Goal: Information Seeking & Learning: Learn about a topic

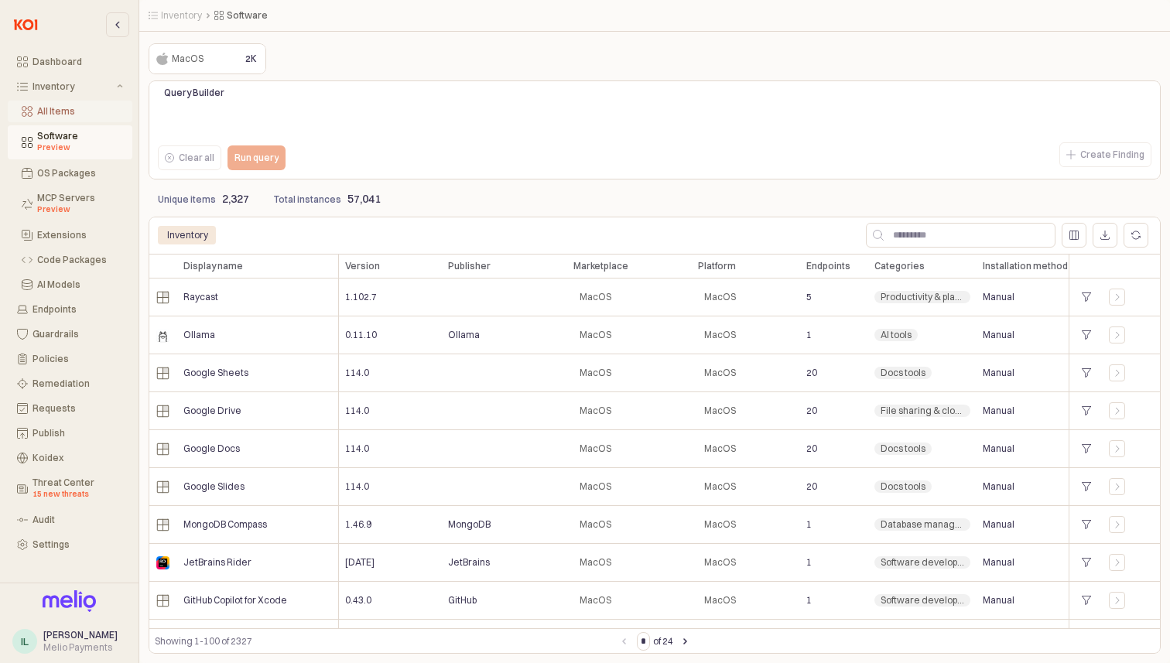
click at [58, 109] on div "All Items" at bounding box center [80, 111] width 86 height 11
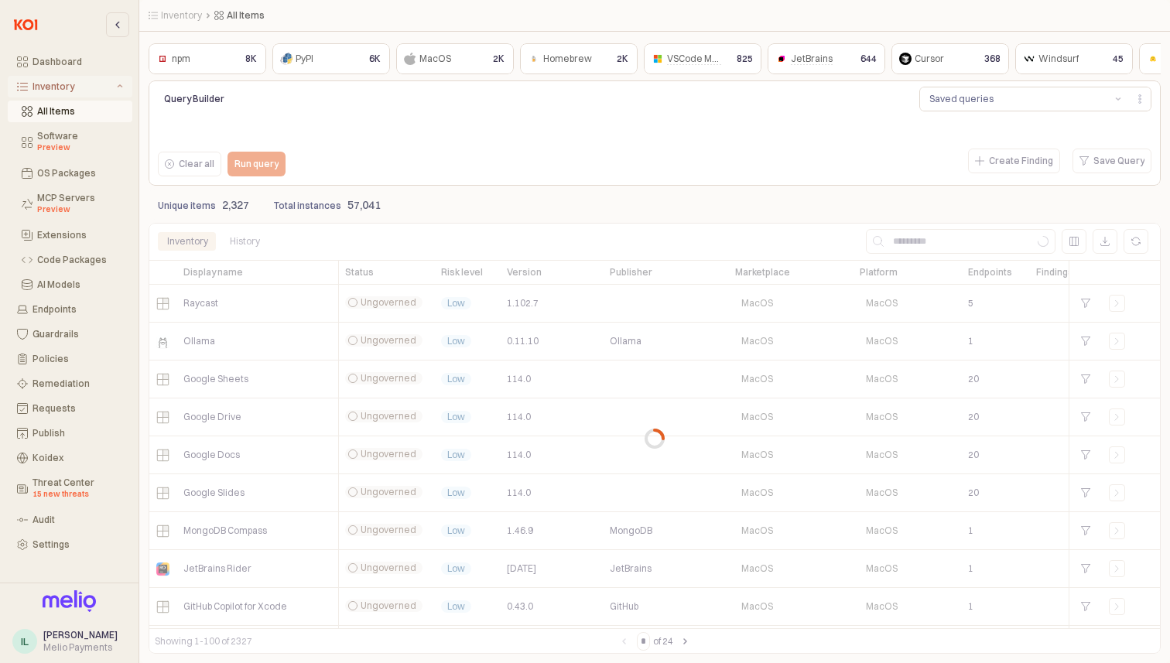
click at [66, 77] on button "Inventory" at bounding box center [70, 87] width 125 height 22
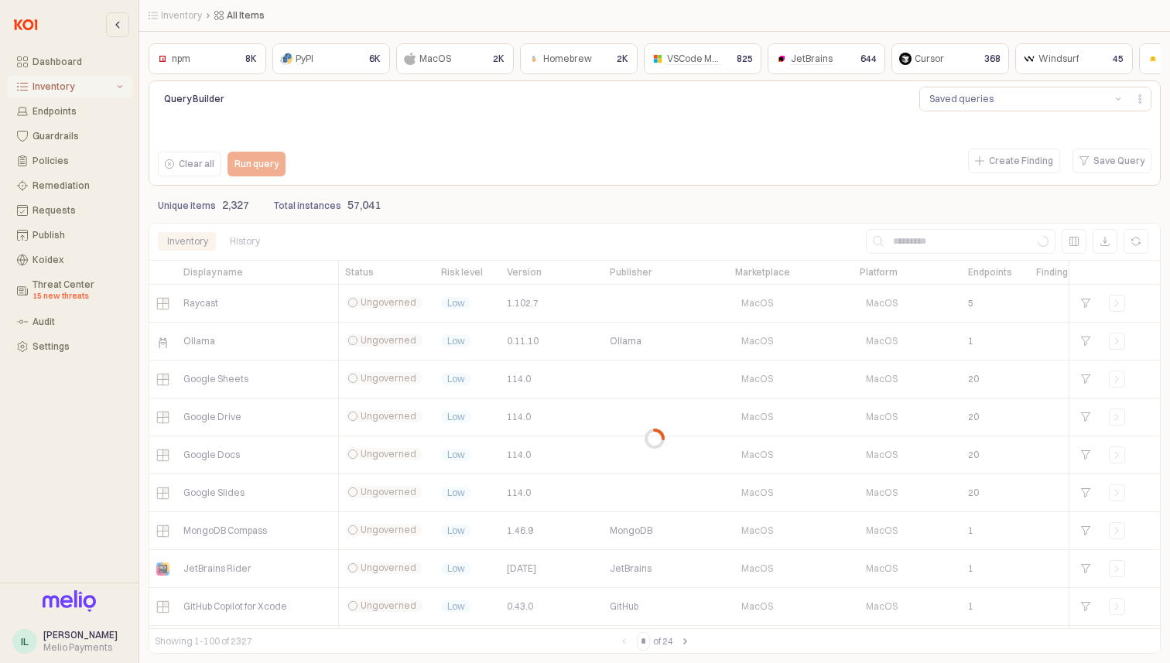
click at [67, 83] on div "Inventory" at bounding box center [72, 86] width 81 height 11
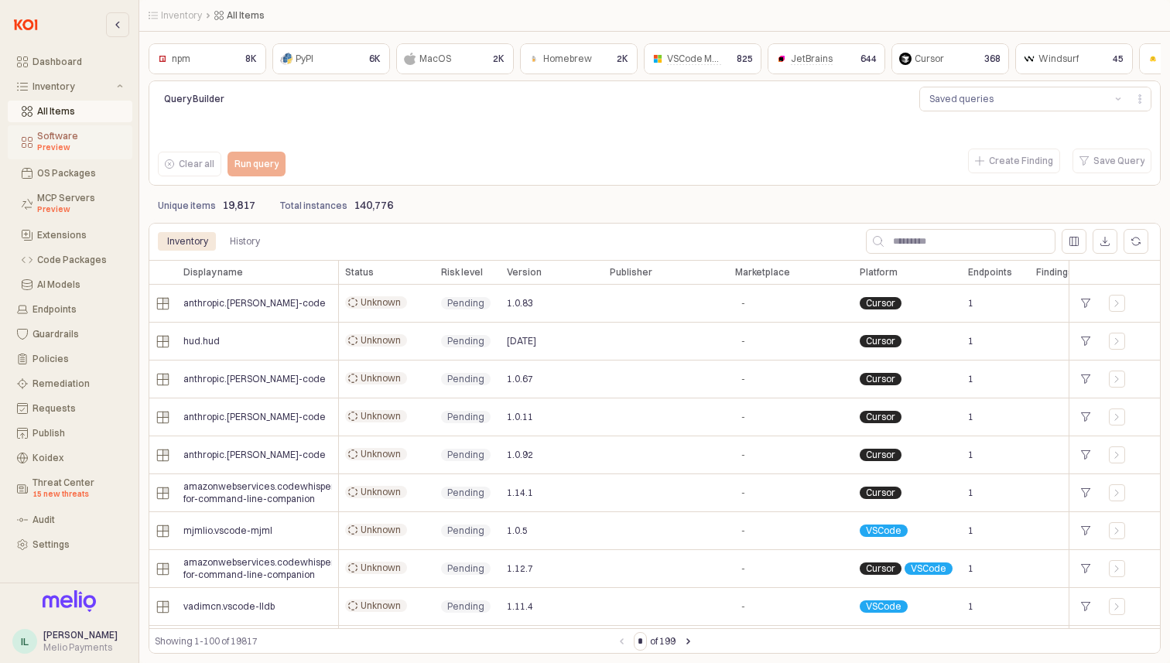
click at [75, 145] on div "Preview" at bounding box center [80, 148] width 86 height 12
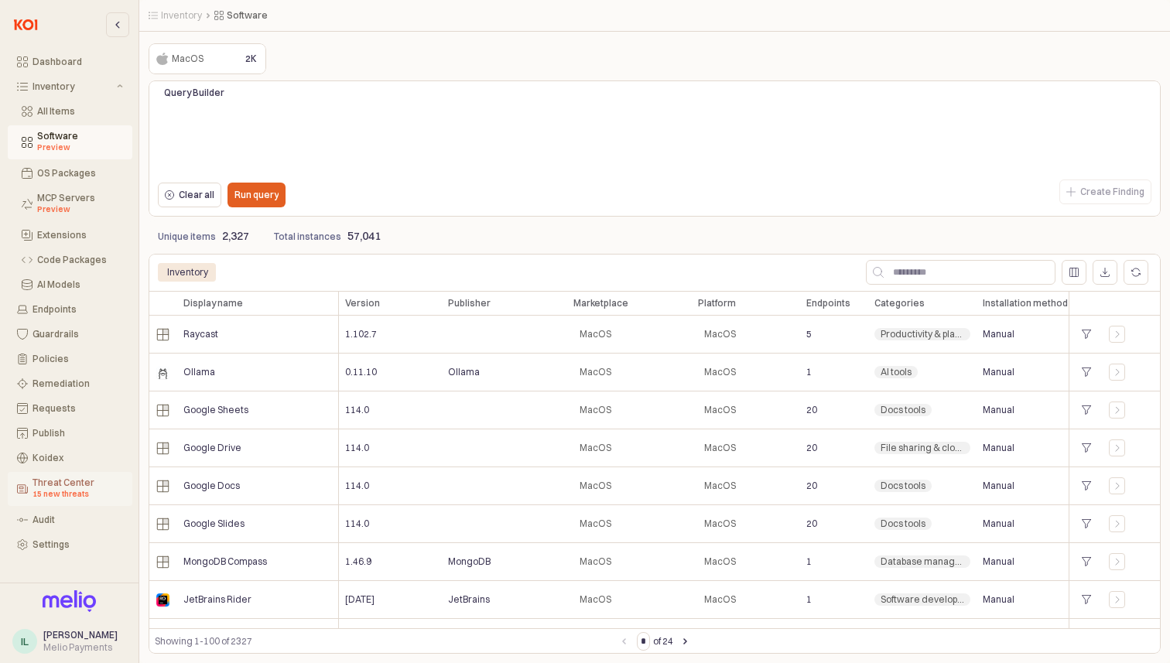
click at [63, 474] on button "Threat Center 15 new threats" at bounding box center [70, 489] width 125 height 34
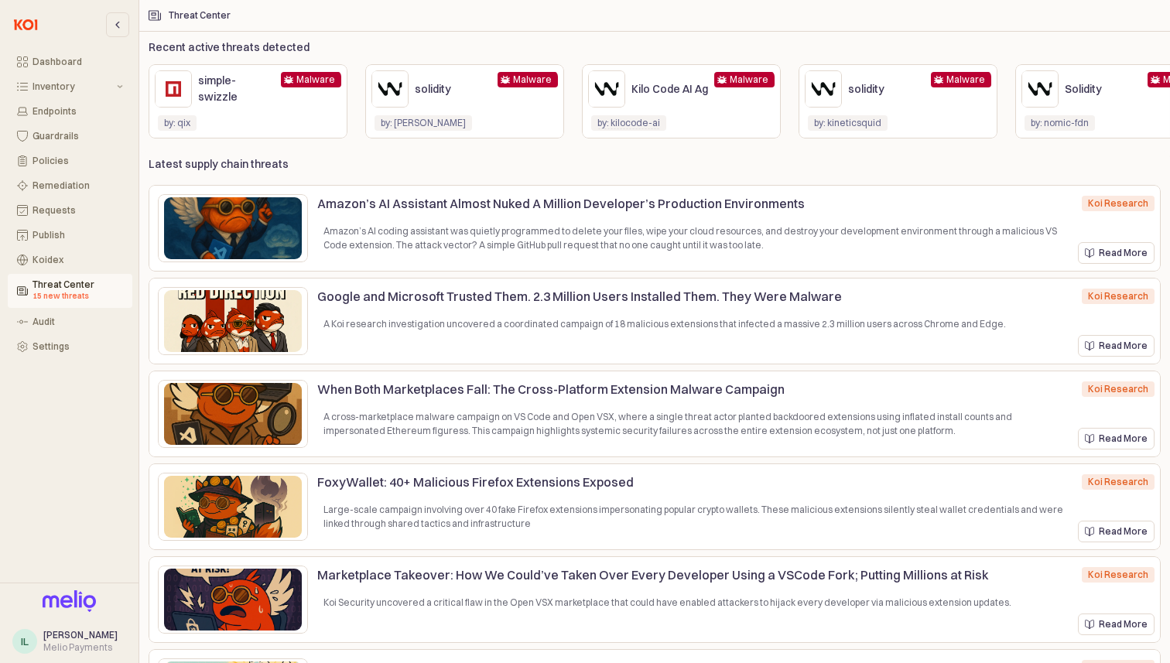
click at [229, 111] on div "by: qix by: [PERSON_NAME]" at bounding box center [248, 123] width 186 height 31
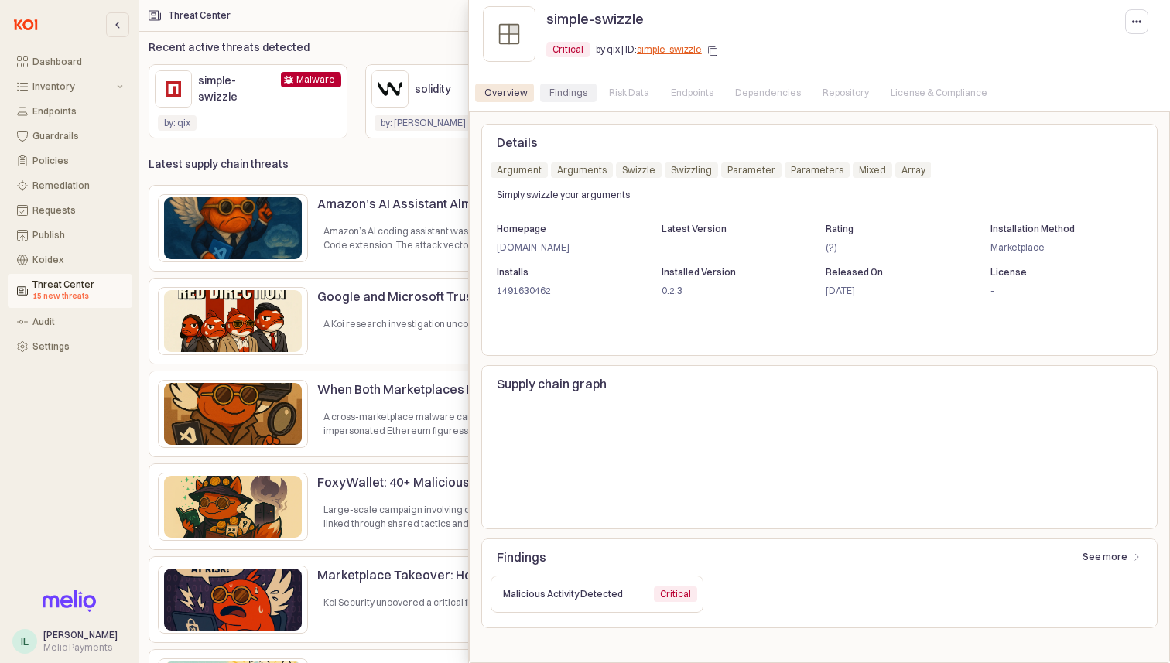
click at [560, 88] on div "Findings" at bounding box center [568, 93] width 38 height 19
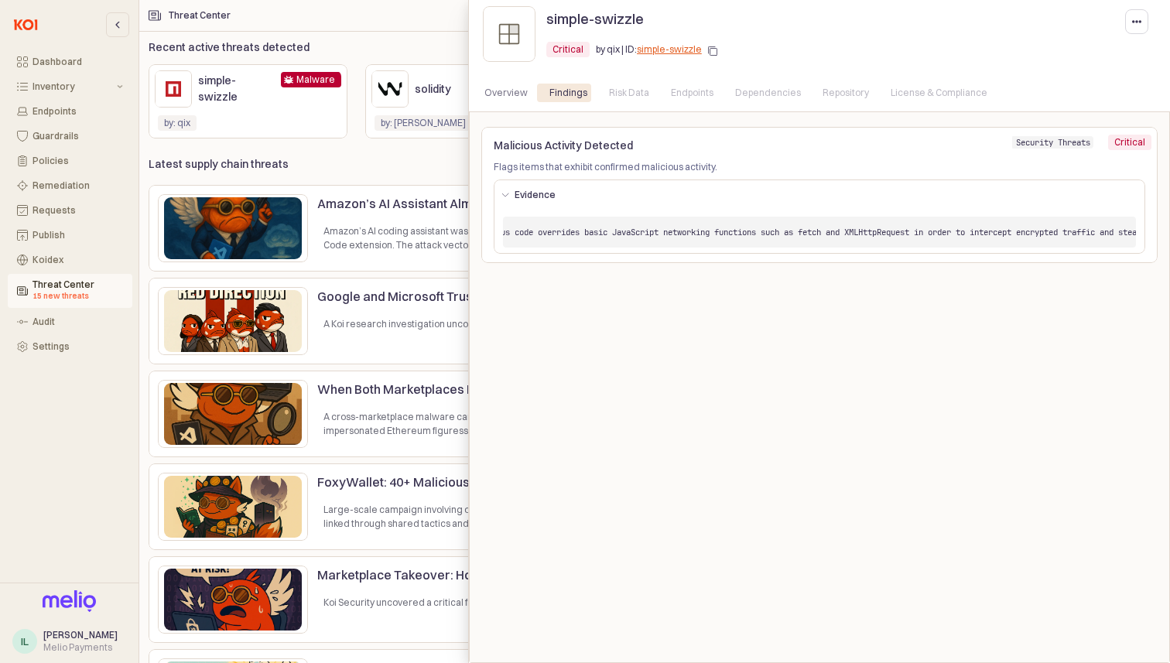
scroll to position [0, 409]
click at [501, 94] on div "Overview" at bounding box center [505, 93] width 43 height 19
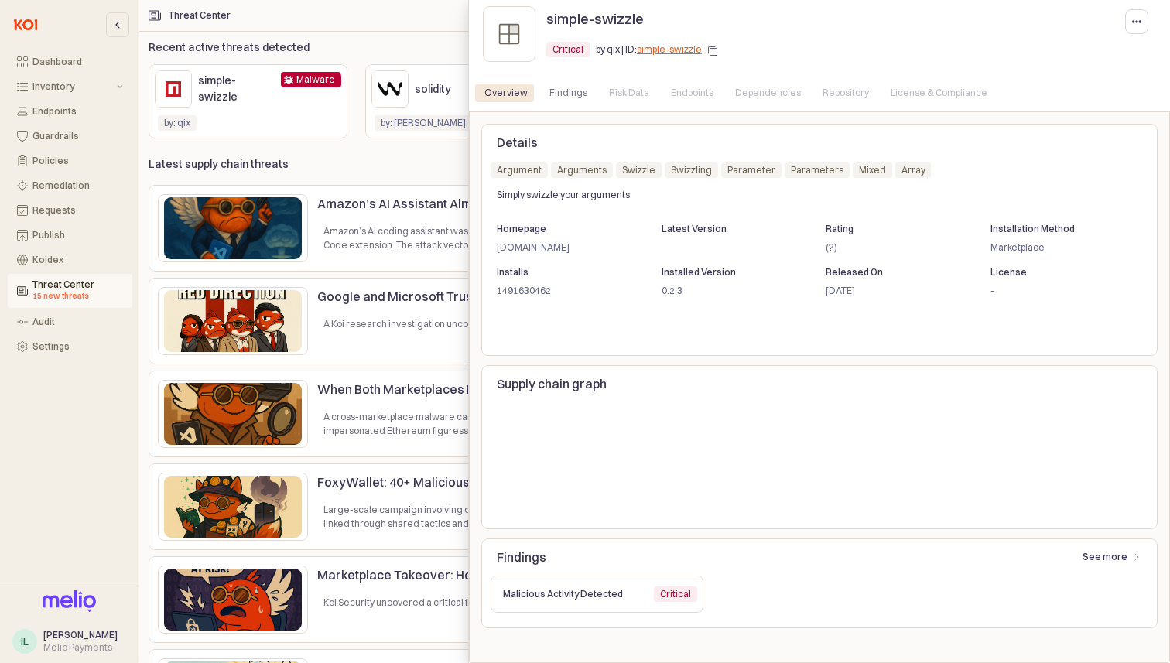
click at [851, 564] on p "Findings" at bounding box center [764, 557] width 535 height 19
click at [456, 173] on div at bounding box center [585, 331] width 1170 height 663
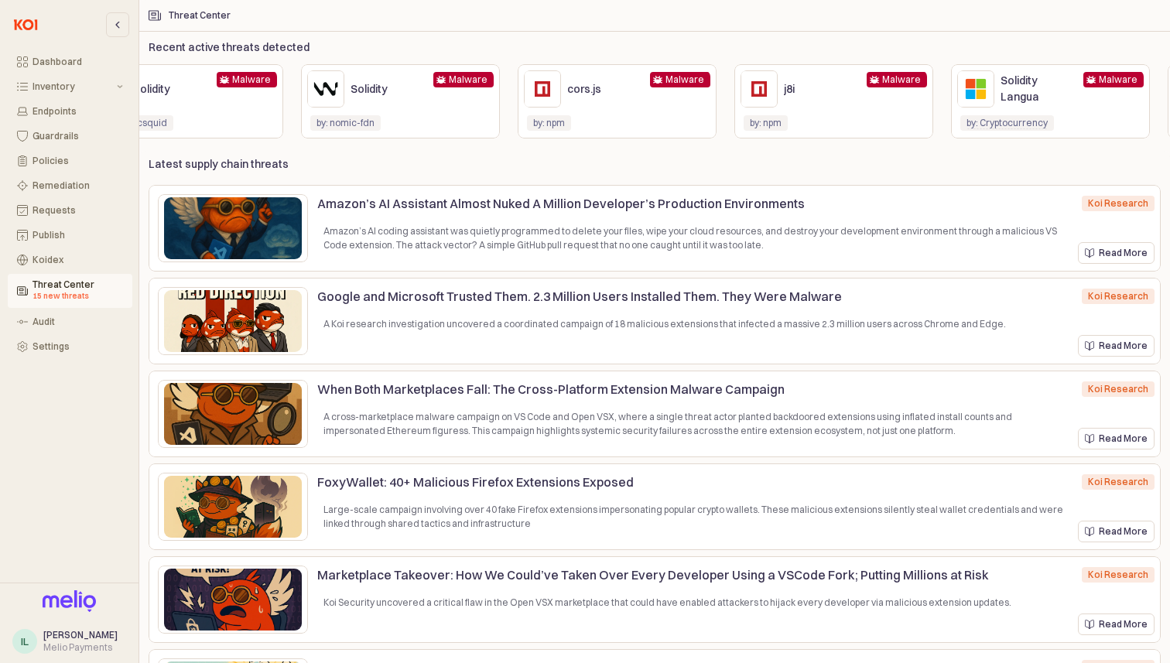
scroll to position [0, 0]
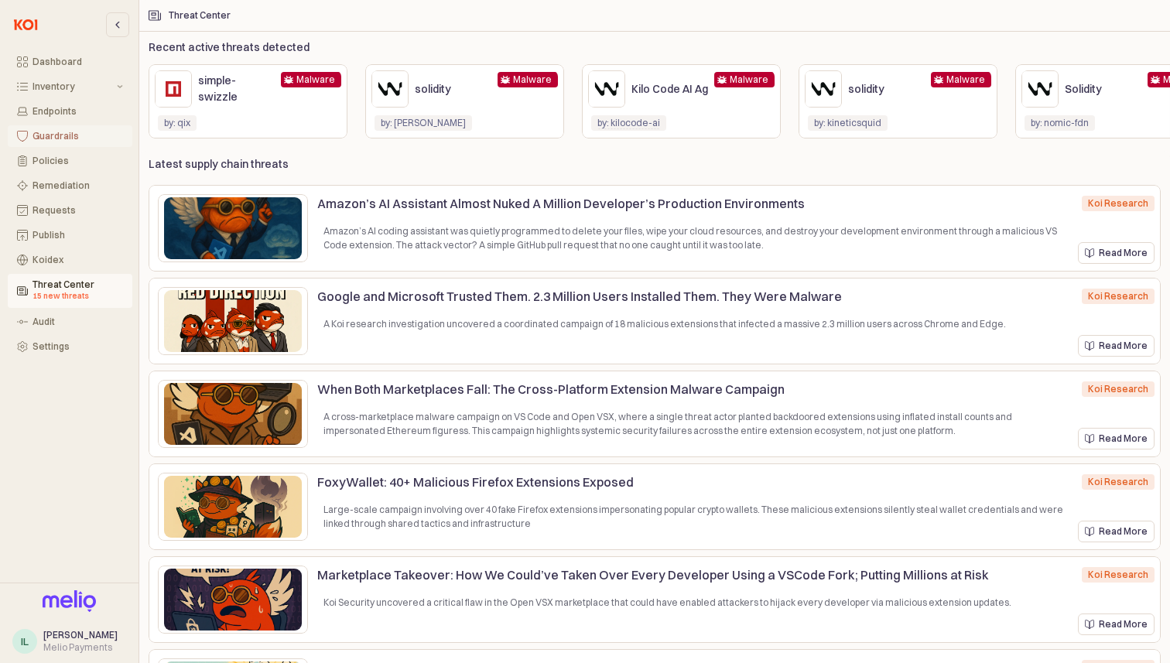
click at [74, 137] on div "Guardrails" at bounding box center [77, 136] width 91 height 11
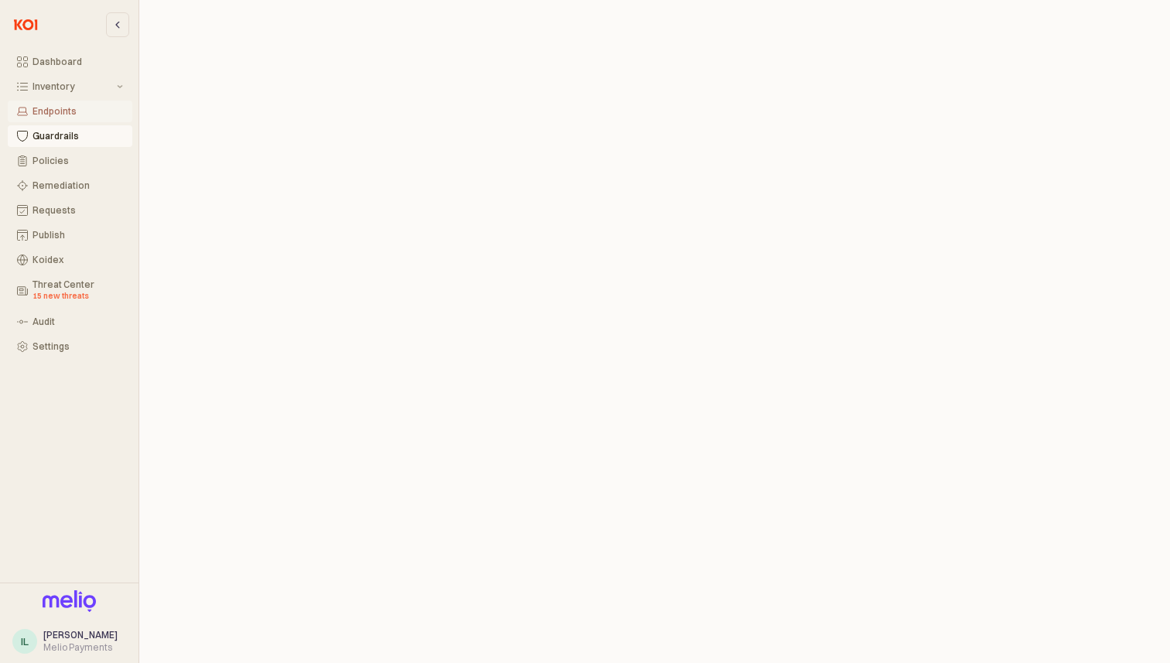
click at [76, 111] on div "Endpoints" at bounding box center [77, 111] width 91 height 11
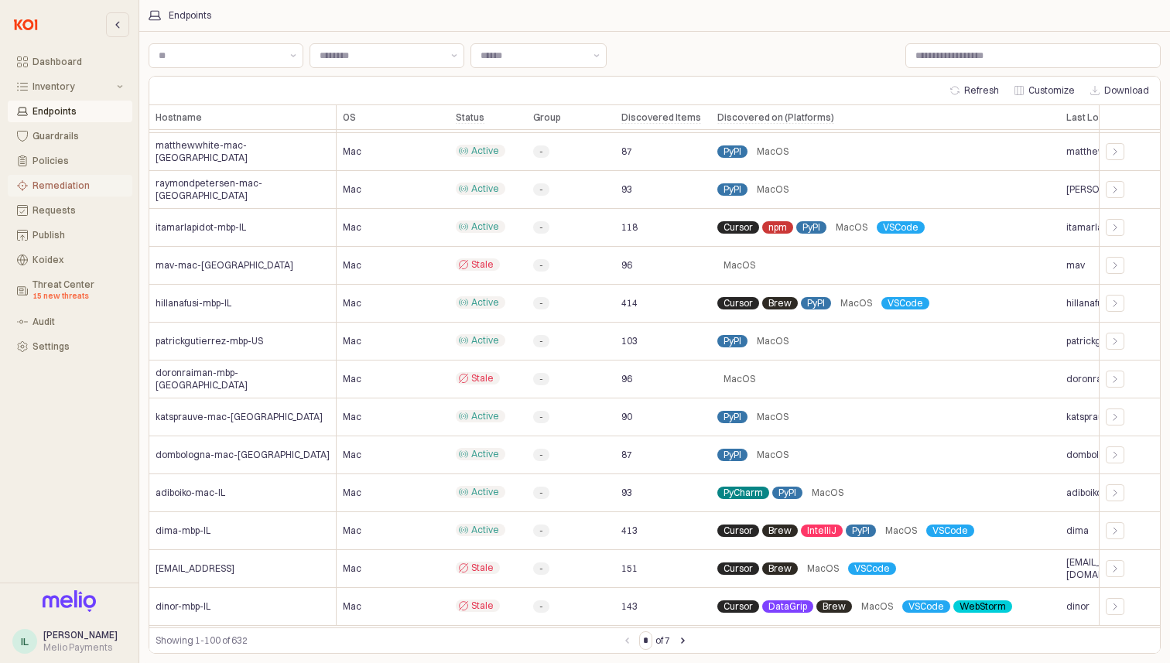
scroll to position [1052, 0]
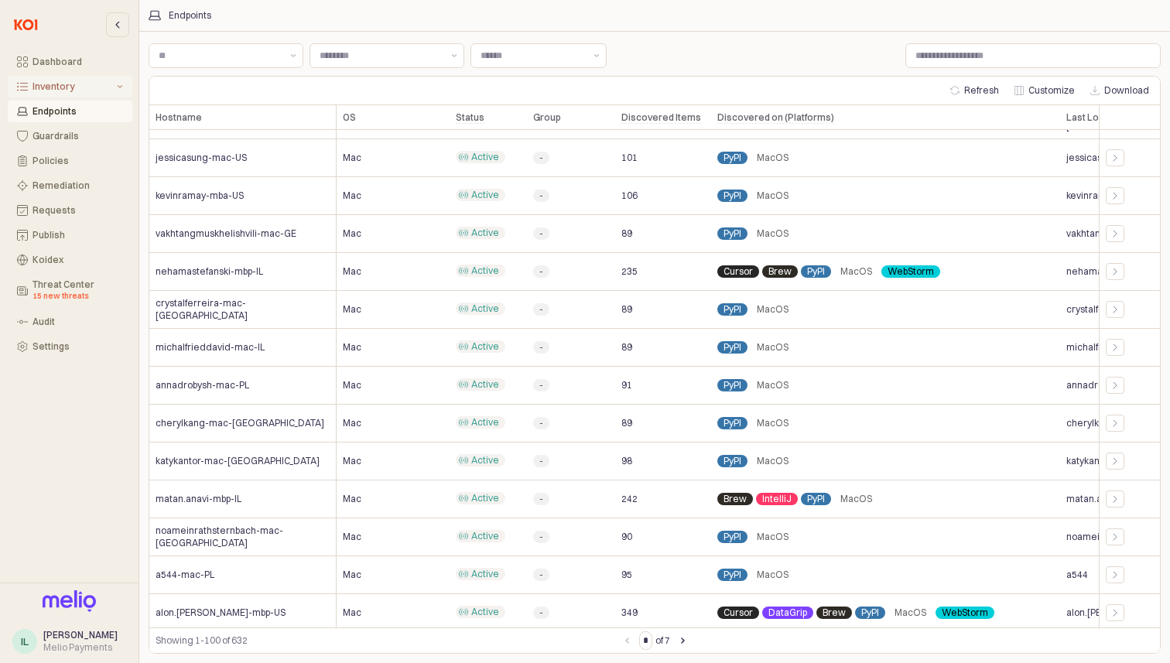
click at [88, 80] on button "Inventory" at bounding box center [70, 87] width 125 height 22
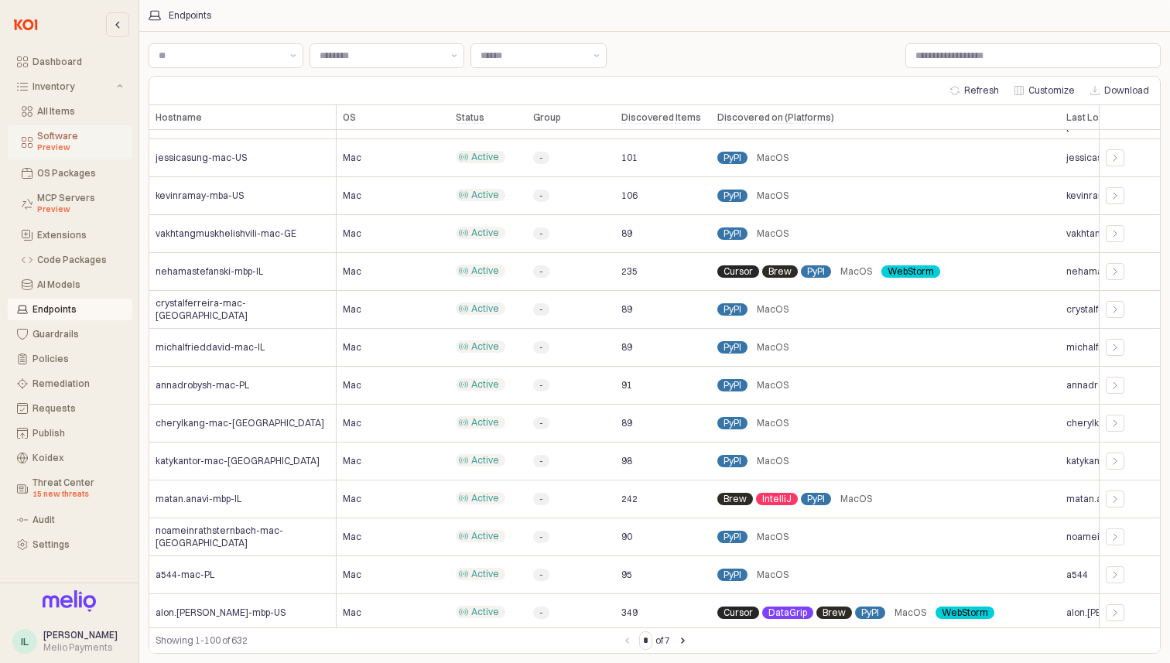
click at [69, 137] on div "Software Preview" at bounding box center [80, 142] width 86 height 23
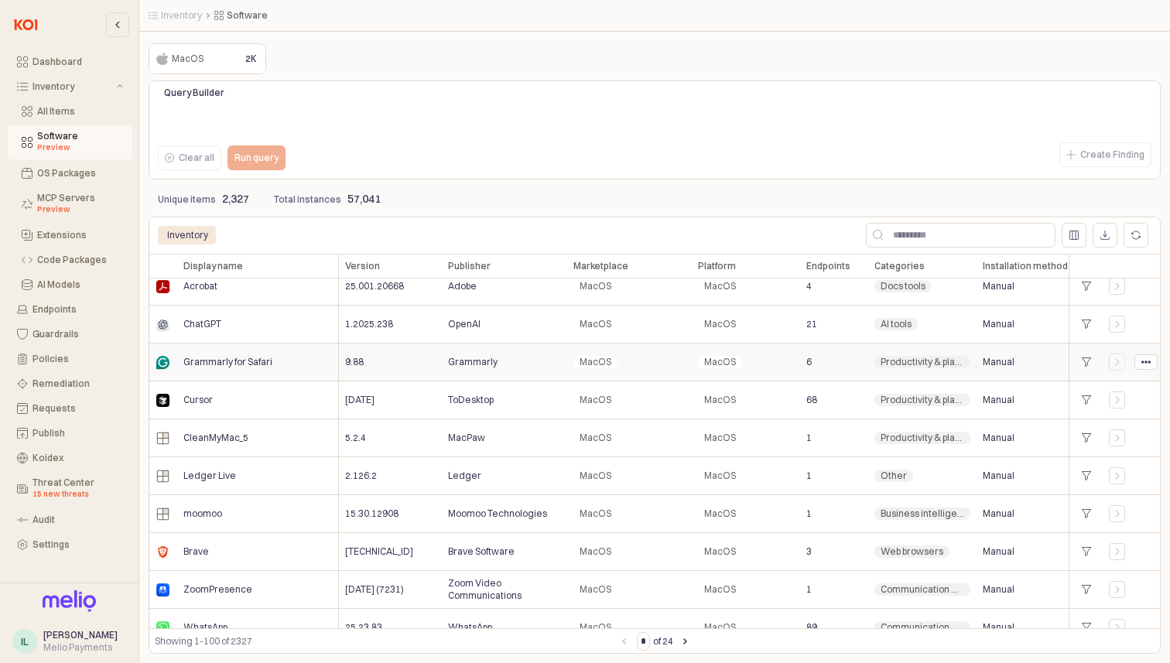
scroll to position [959, 0]
click at [898, 265] on div "Categories Categories" at bounding box center [922, 266] width 108 height 25
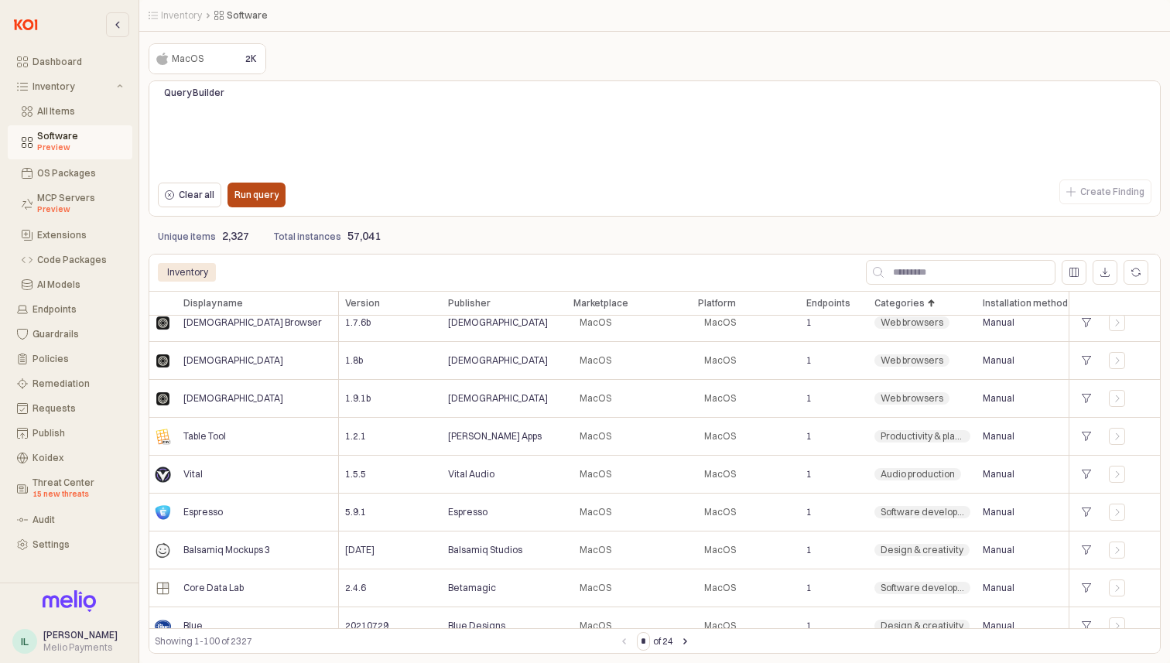
click at [268, 184] on div "Run query" at bounding box center [256, 194] width 44 height 23
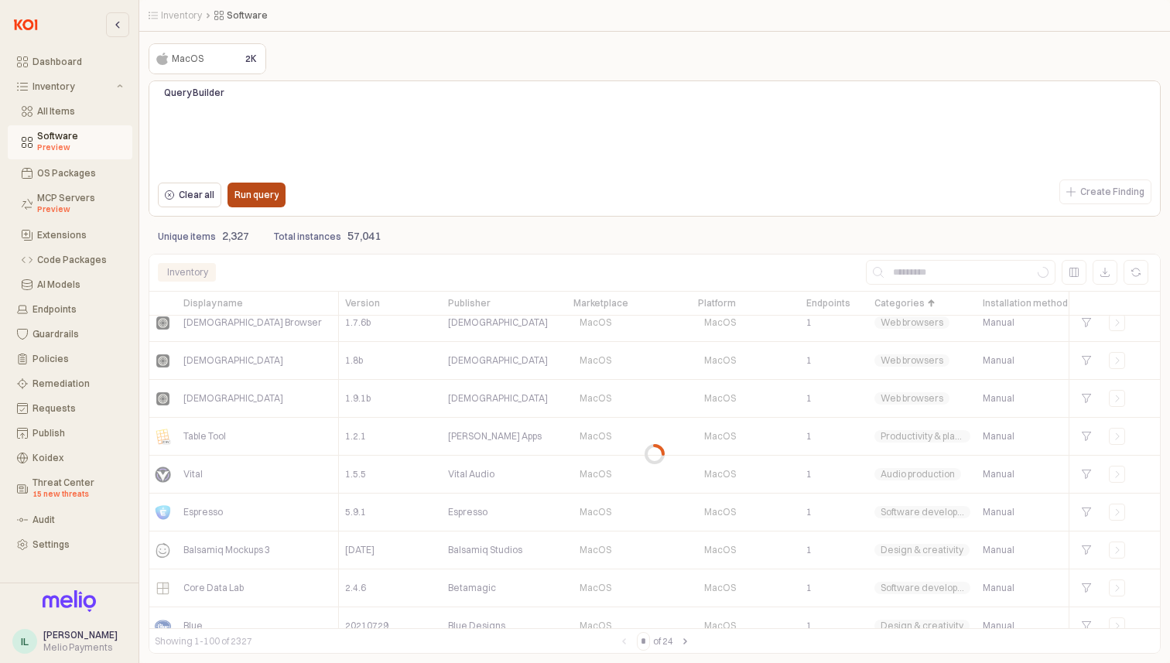
scroll to position [0, 0]
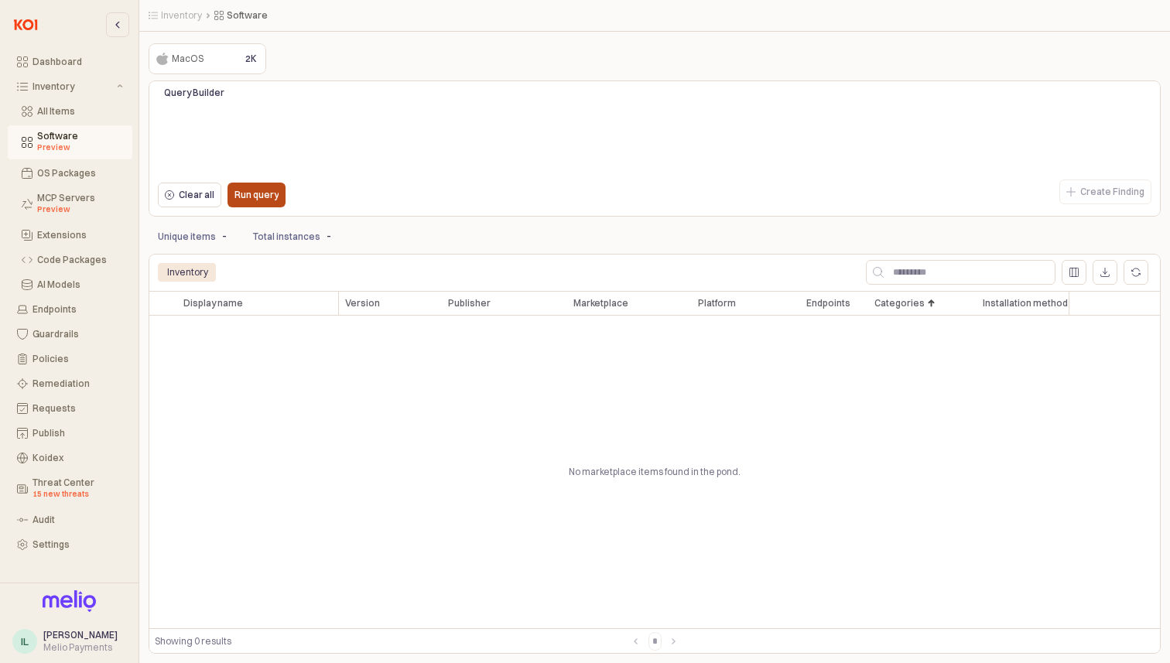
click at [252, 197] on p "Run query" at bounding box center [256, 195] width 44 height 12
click at [77, 255] on div "Code Packages" at bounding box center [80, 260] width 86 height 11
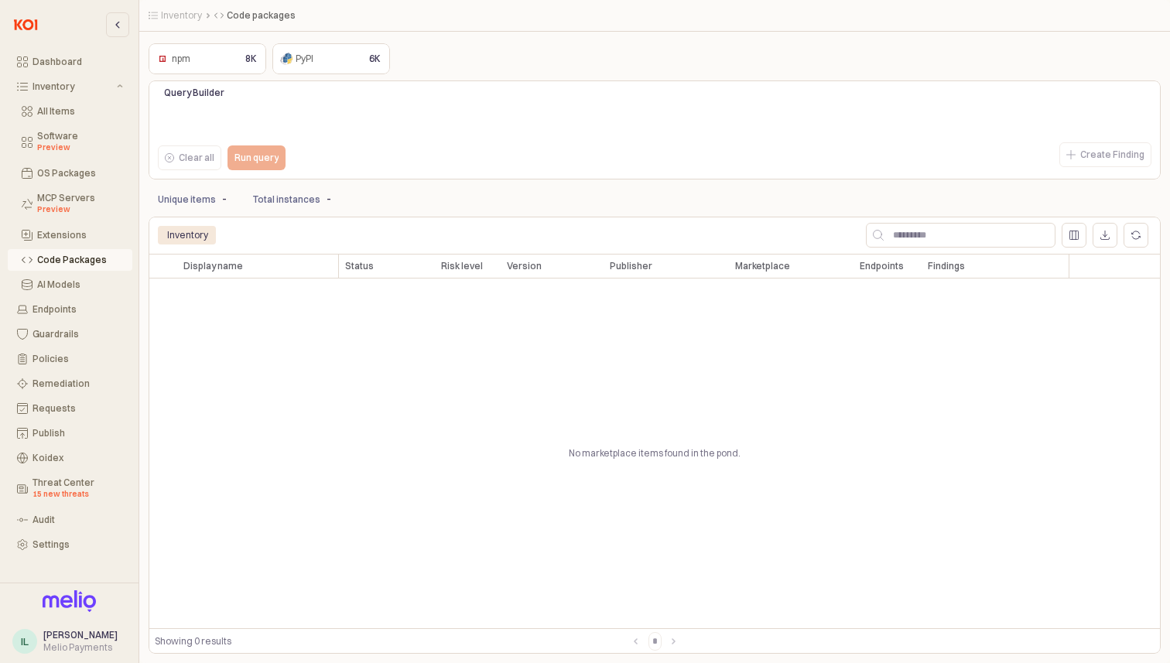
click at [226, 58] on div "npm npm" at bounding box center [193, 59] width 80 height 19
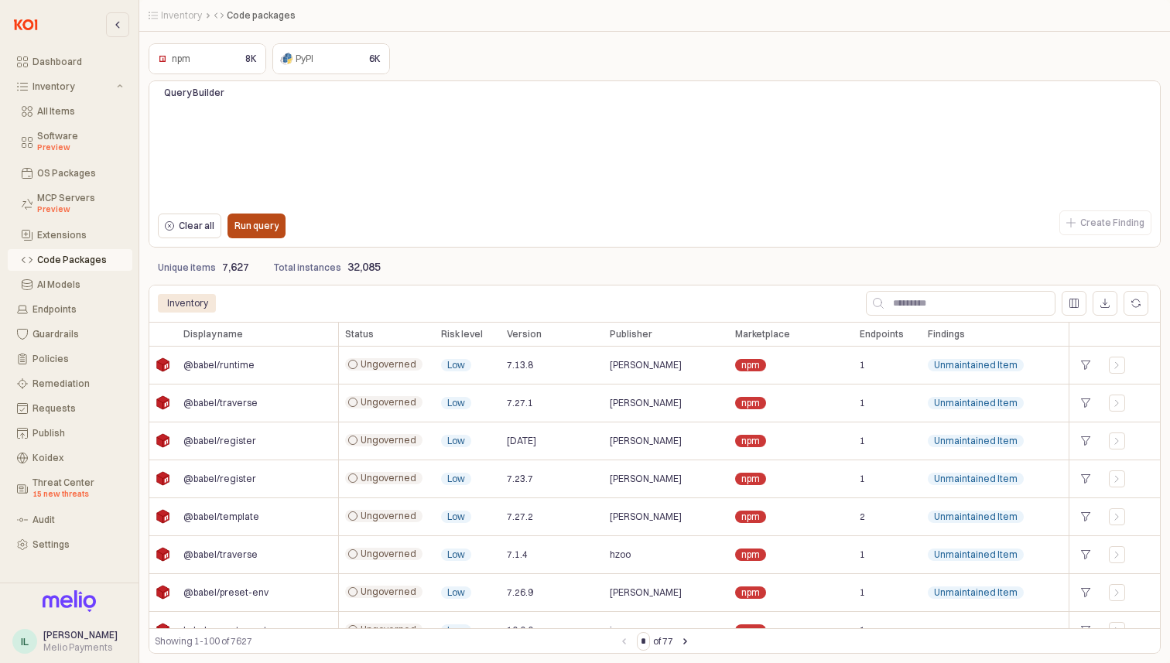
click at [274, 227] on p "Run query" at bounding box center [256, 226] width 44 height 12
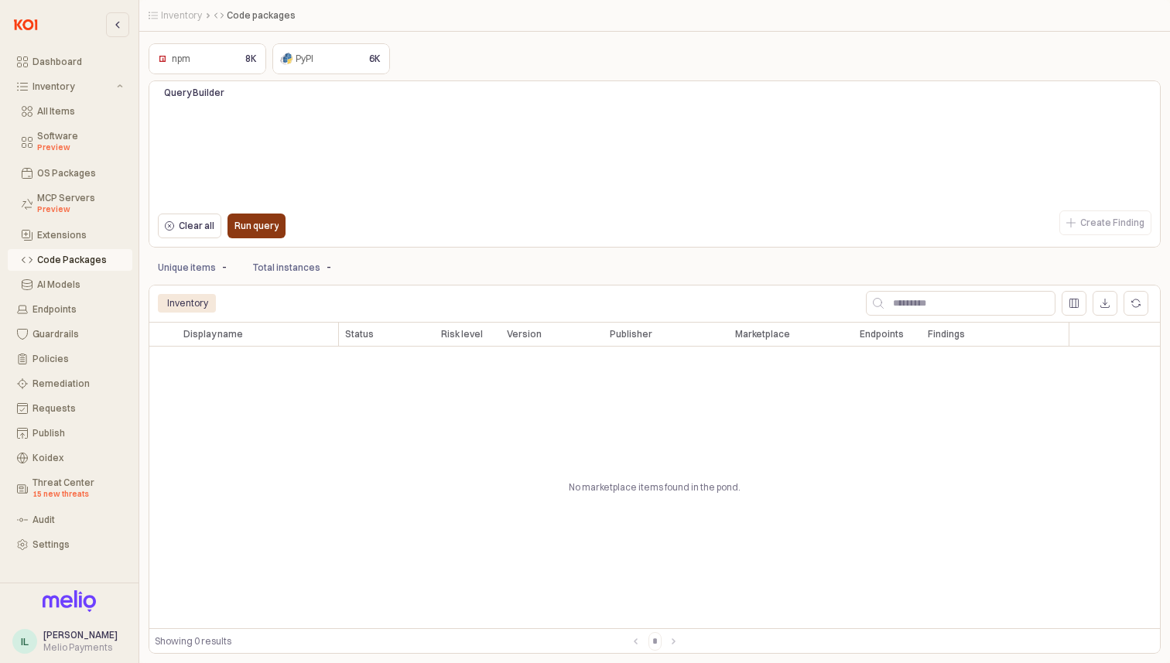
click at [257, 230] on p "Run query" at bounding box center [256, 226] width 44 height 12
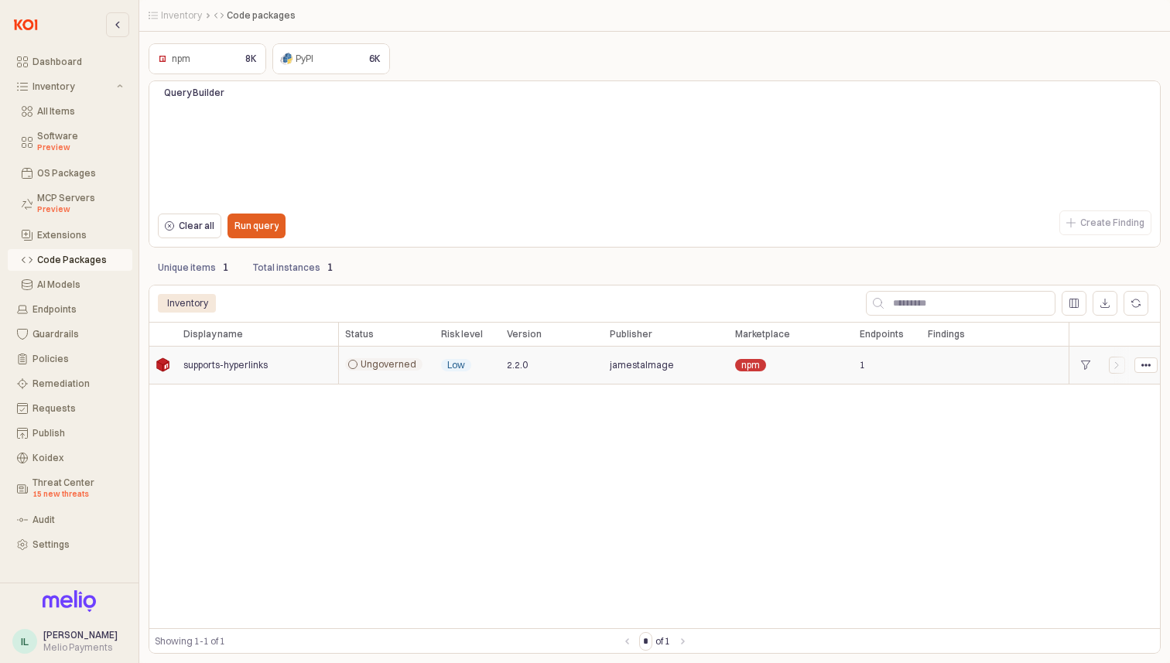
click at [211, 370] on span "supports-hyperlinks" at bounding box center [225, 365] width 84 height 12
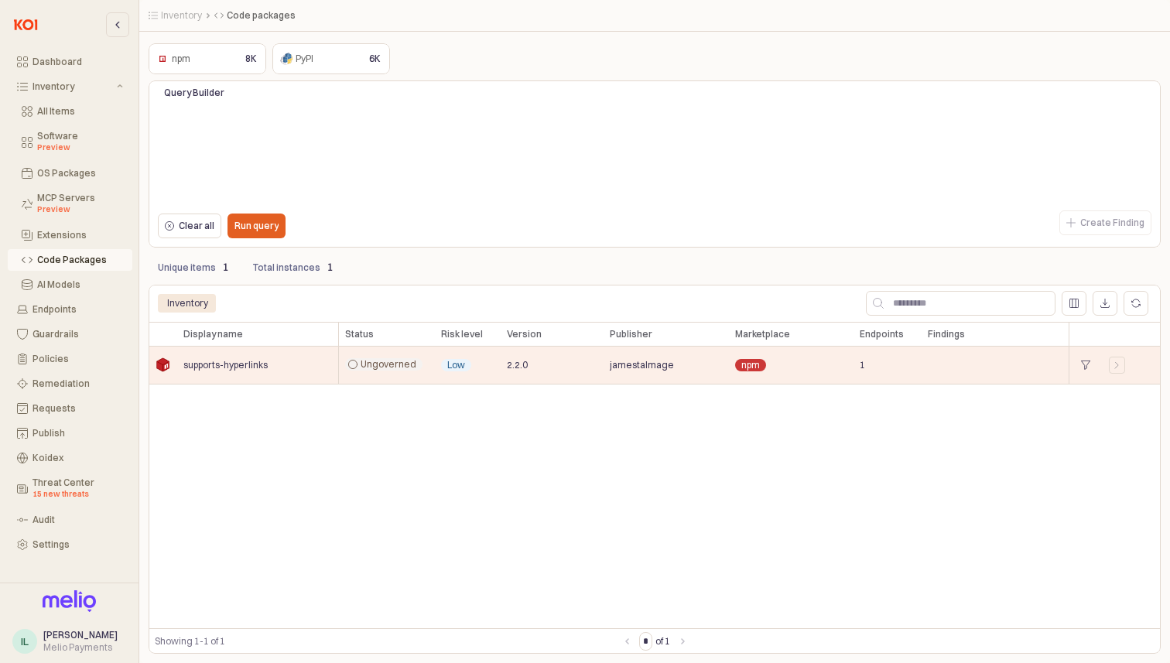
click at [291, 271] on p "Total instances" at bounding box center [286, 268] width 67 height 14
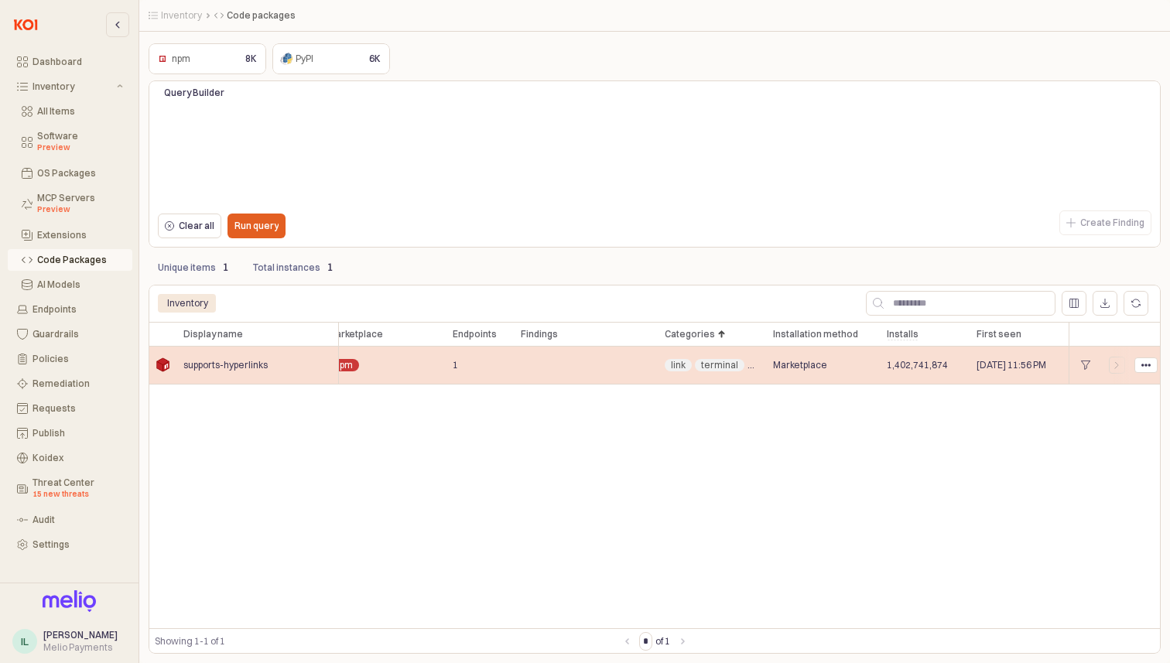
scroll to position [0, 439]
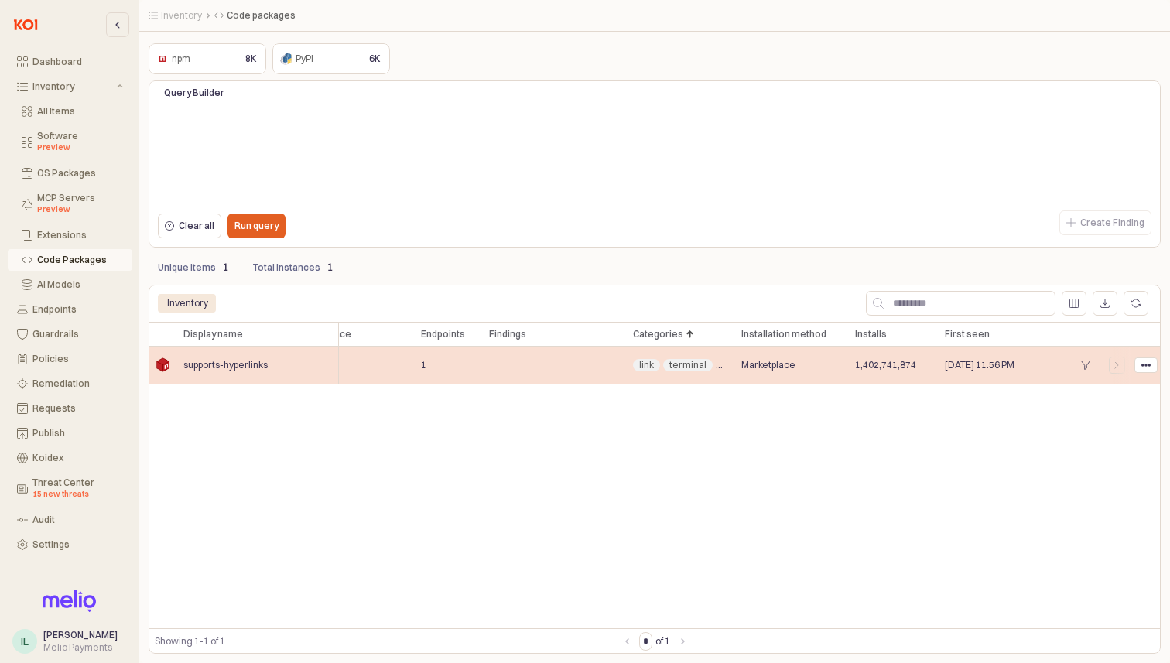
click at [756, 364] on span "Marketplace" at bounding box center [768, 365] width 54 height 12
click at [1137, 366] on div "App Frame" at bounding box center [1146, 365] width 22 height 14
click at [894, 377] on div "1,402,741,874" at bounding box center [894, 366] width 90 height 38
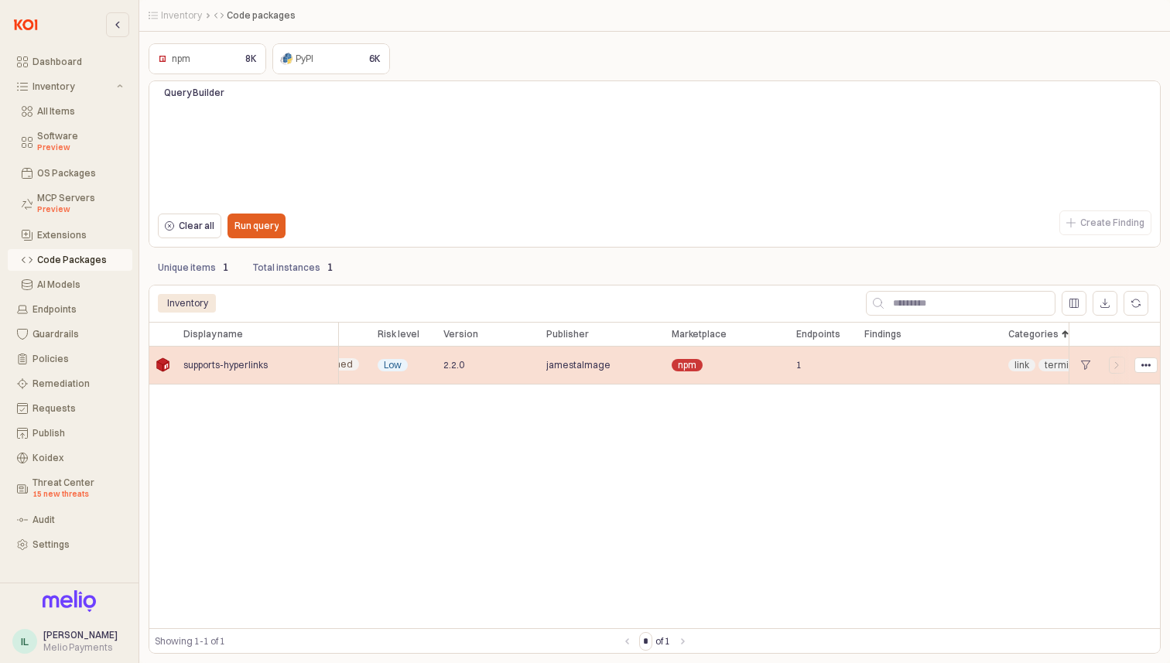
scroll to position [0, 0]
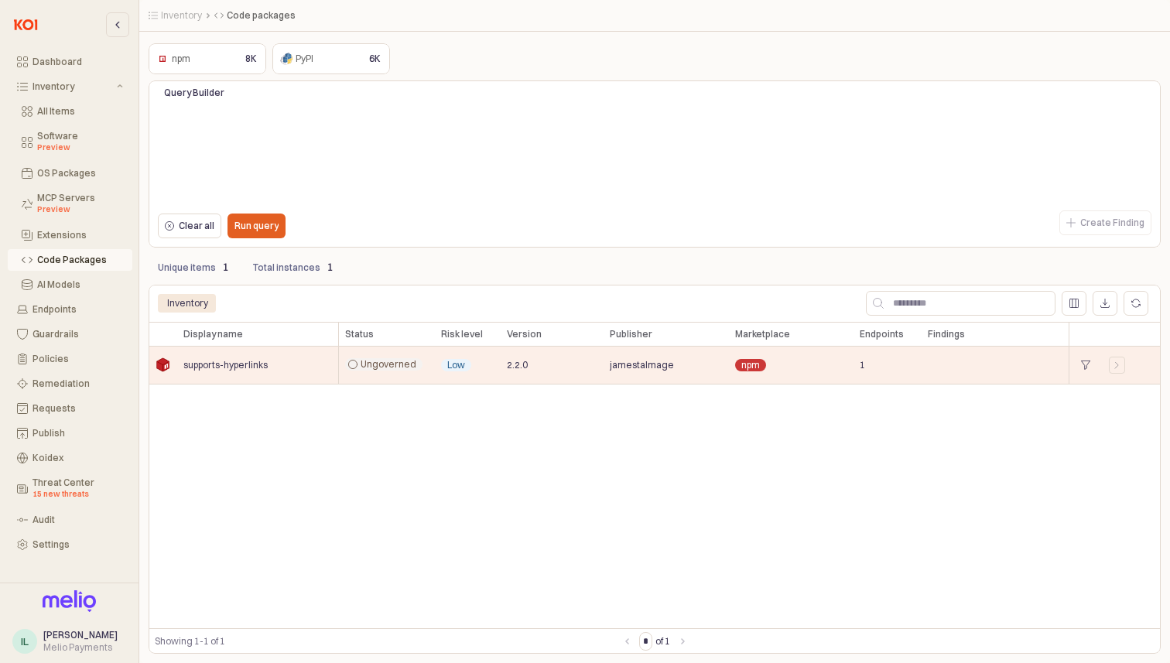
click at [306, 273] on div "Total instances" at bounding box center [286, 267] width 67 height 19
click at [306, 270] on p "Total instances" at bounding box center [286, 268] width 67 height 14
click at [59, 146] on div "Preview" at bounding box center [80, 148] width 86 height 12
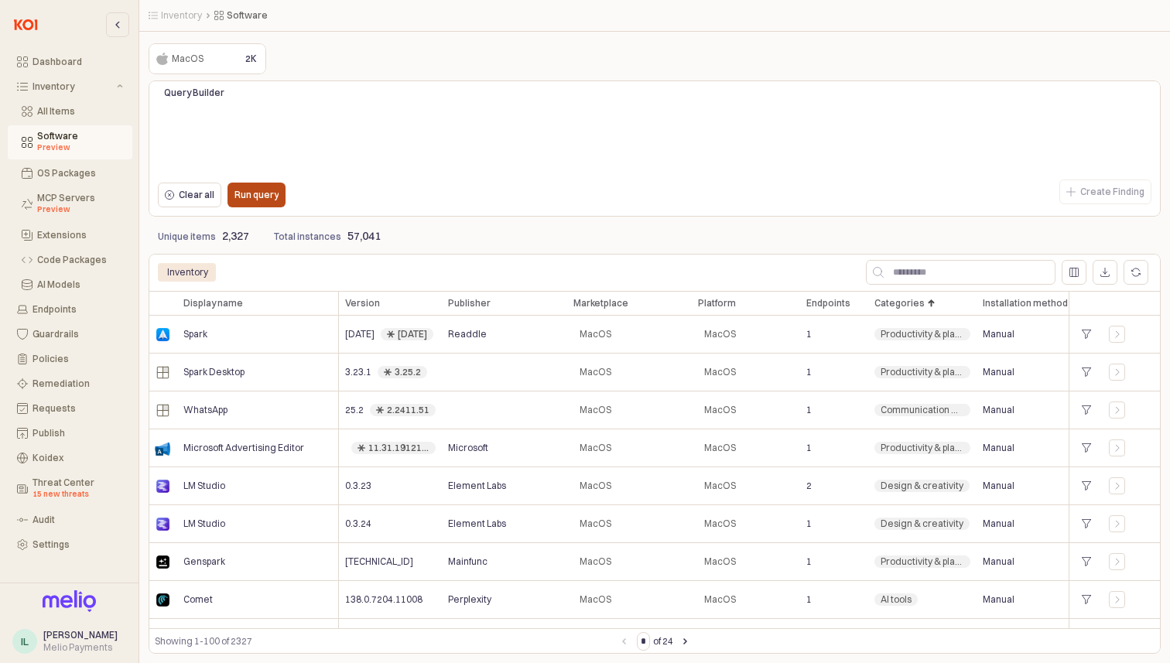
click at [269, 196] on p "Run query" at bounding box center [256, 195] width 44 height 12
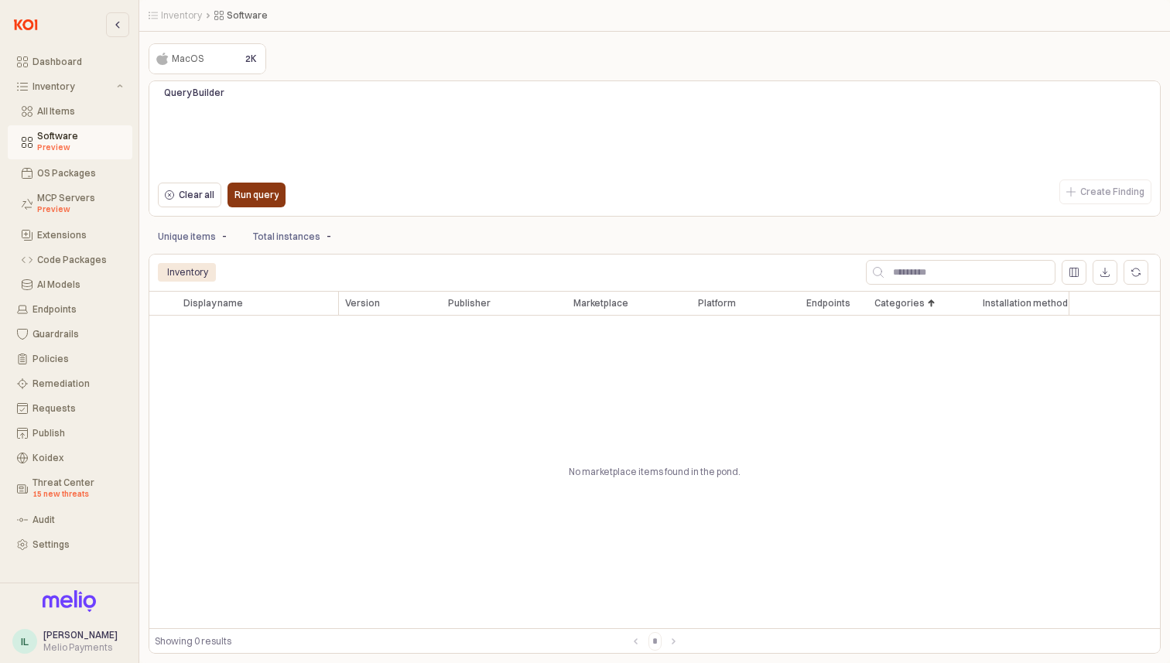
click at [269, 183] on div "Run query" at bounding box center [256, 194] width 44 height 23
click at [19, 176] on button "OS Packages" at bounding box center [70, 173] width 125 height 22
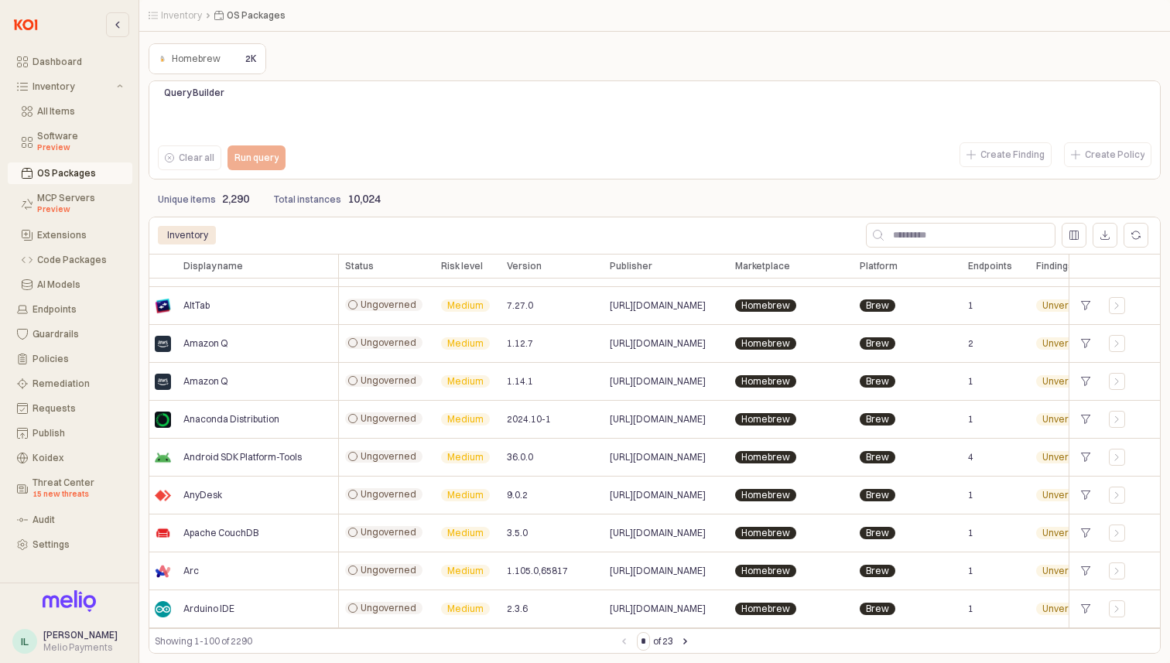
scroll to position [331, 0]
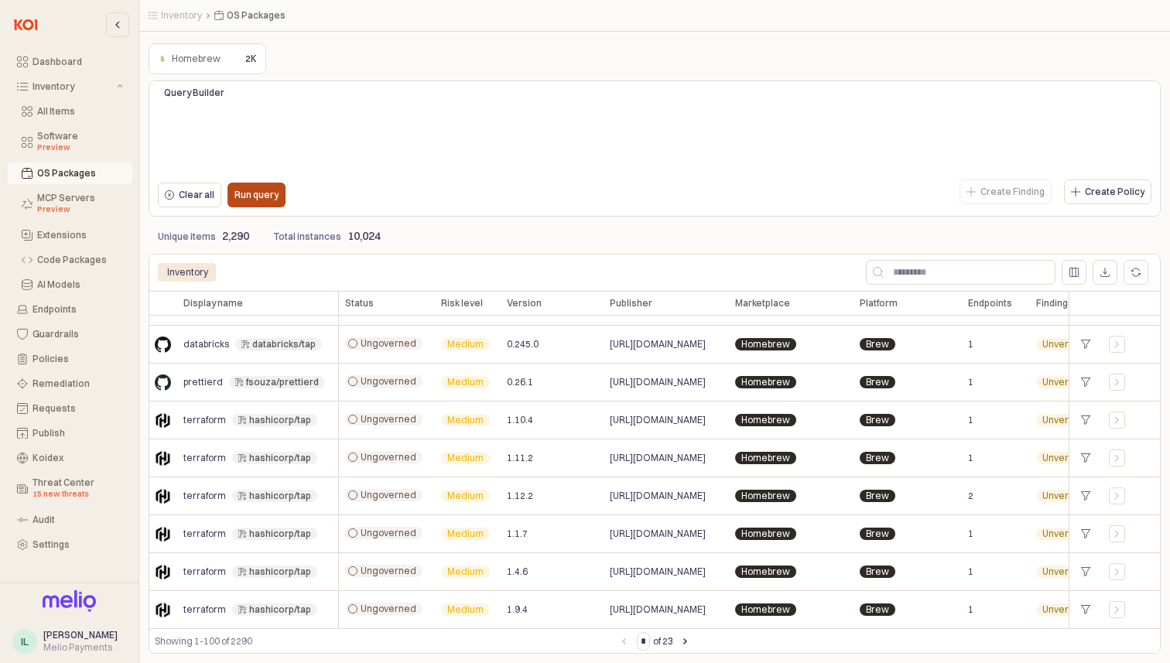
click at [255, 192] on p "Run query" at bounding box center [256, 195] width 44 height 12
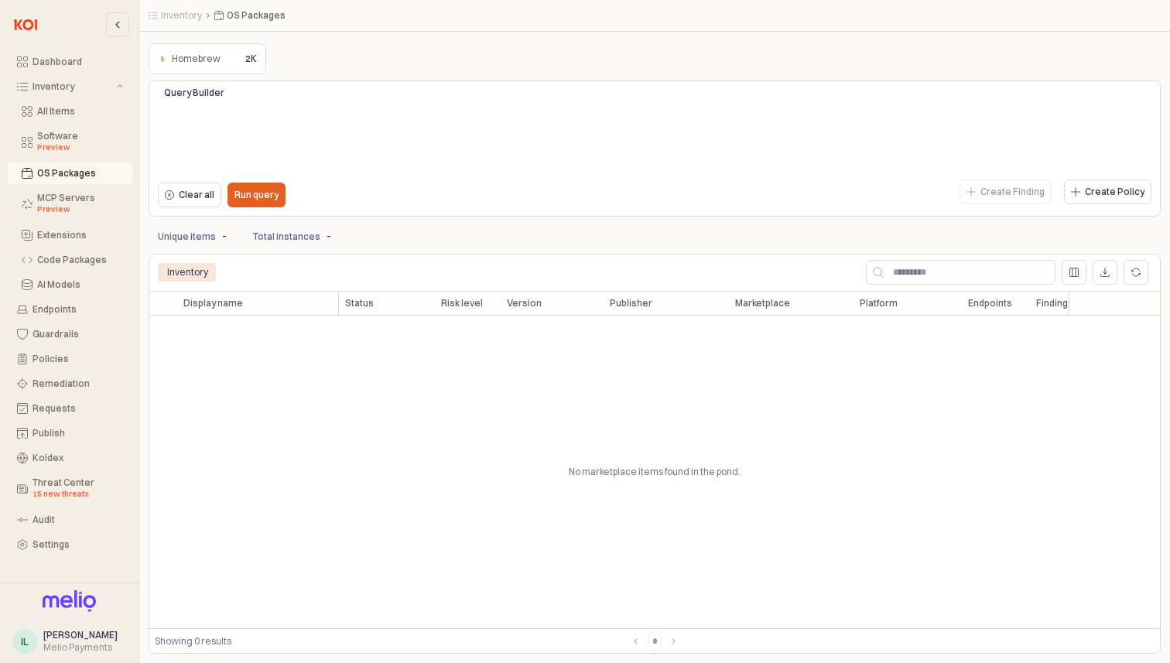
scroll to position [0, 0]
click at [253, 197] on p "Run query" at bounding box center [256, 195] width 44 height 12
click at [270, 185] on div "Run query" at bounding box center [256, 194] width 44 height 23
click at [70, 85] on div "Inventory" at bounding box center [72, 86] width 81 height 11
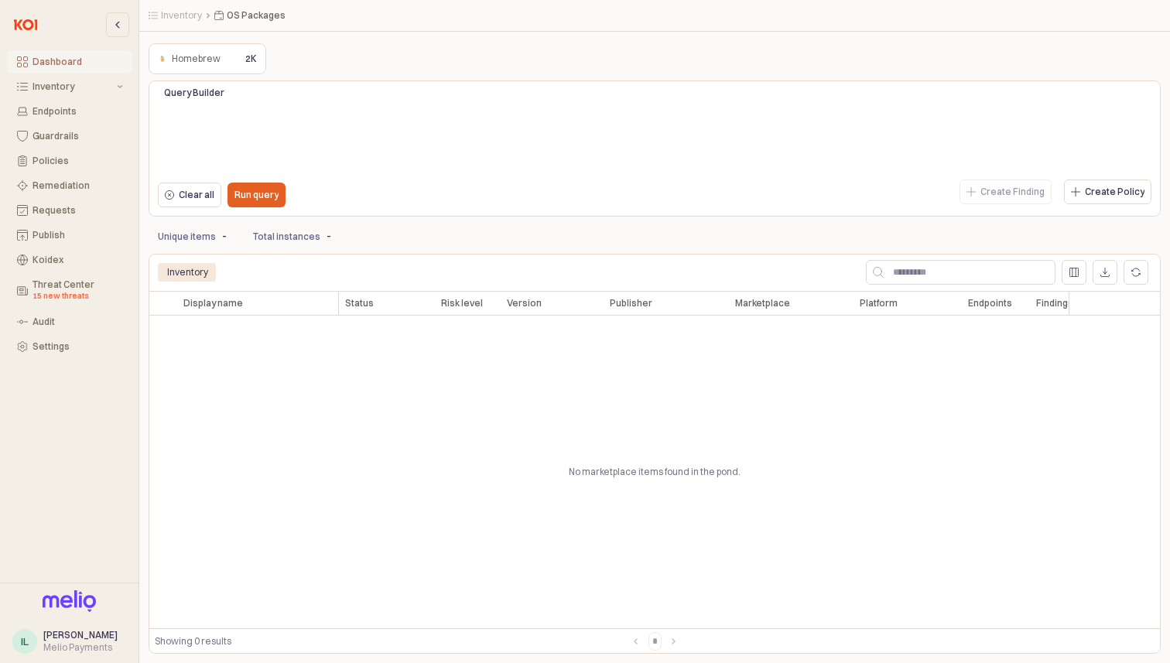
click at [63, 60] on div "Dashboard" at bounding box center [77, 61] width 91 height 11
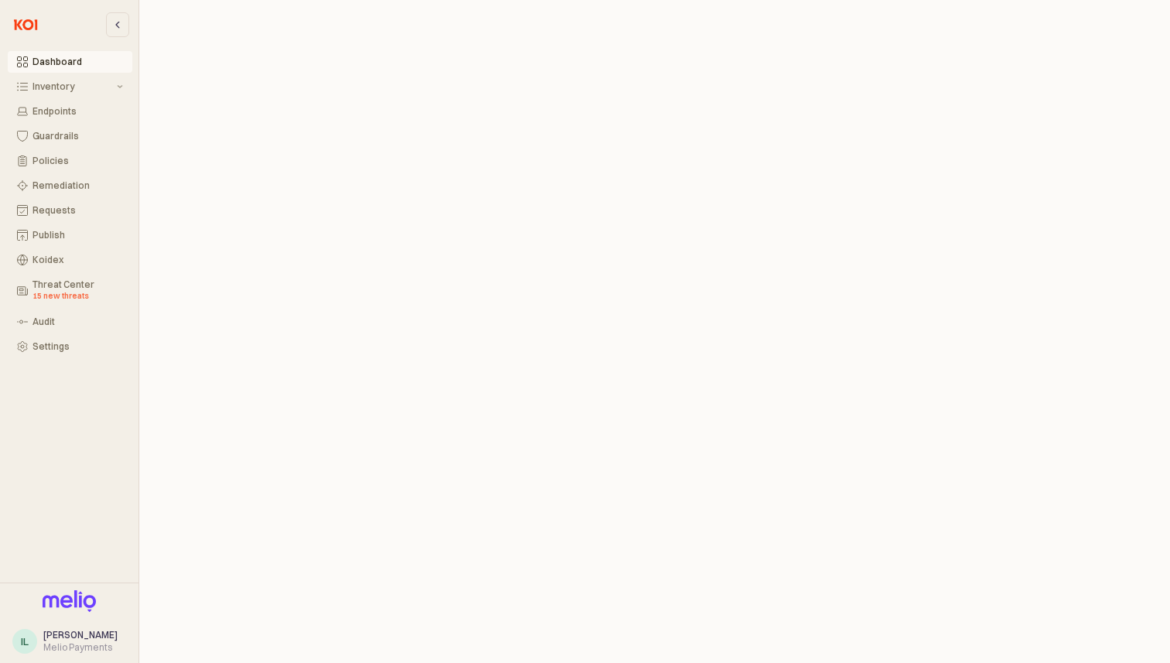
scroll to position [4, 0]
click at [61, 209] on div "Requests" at bounding box center [77, 210] width 91 height 11
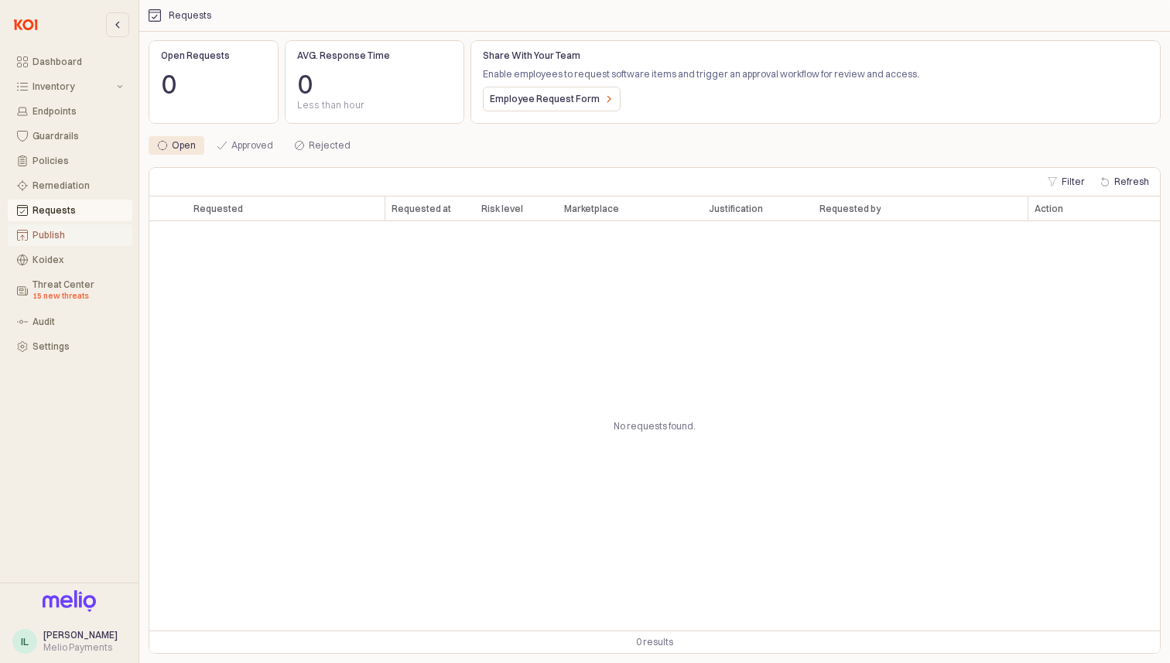
click at [58, 231] on div "Publish" at bounding box center [77, 235] width 91 height 11
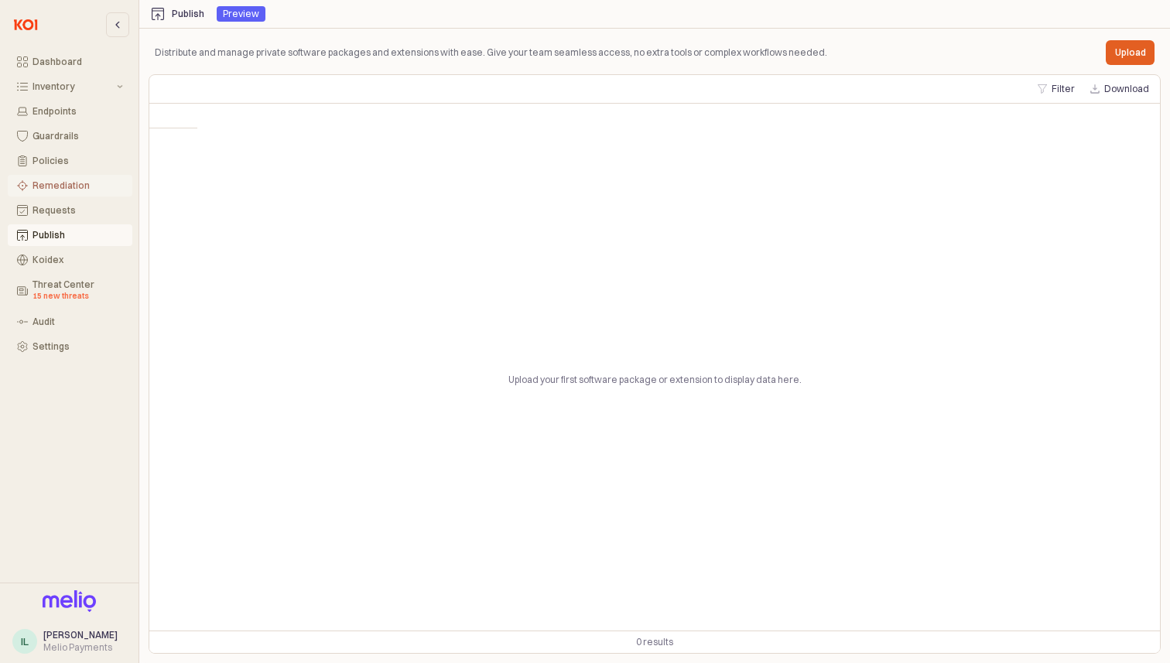
click at [65, 180] on div "Remediation" at bounding box center [77, 185] width 91 height 11
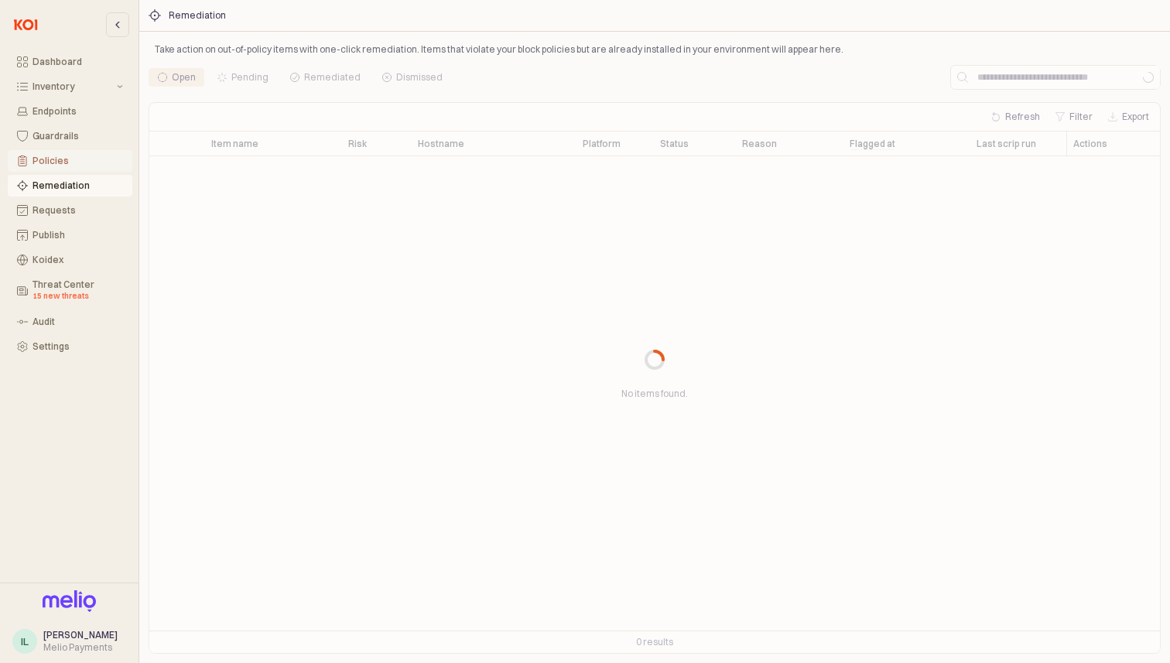
click at [65, 156] on div "Policies" at bounding box center [77, 161] width 91 height 11
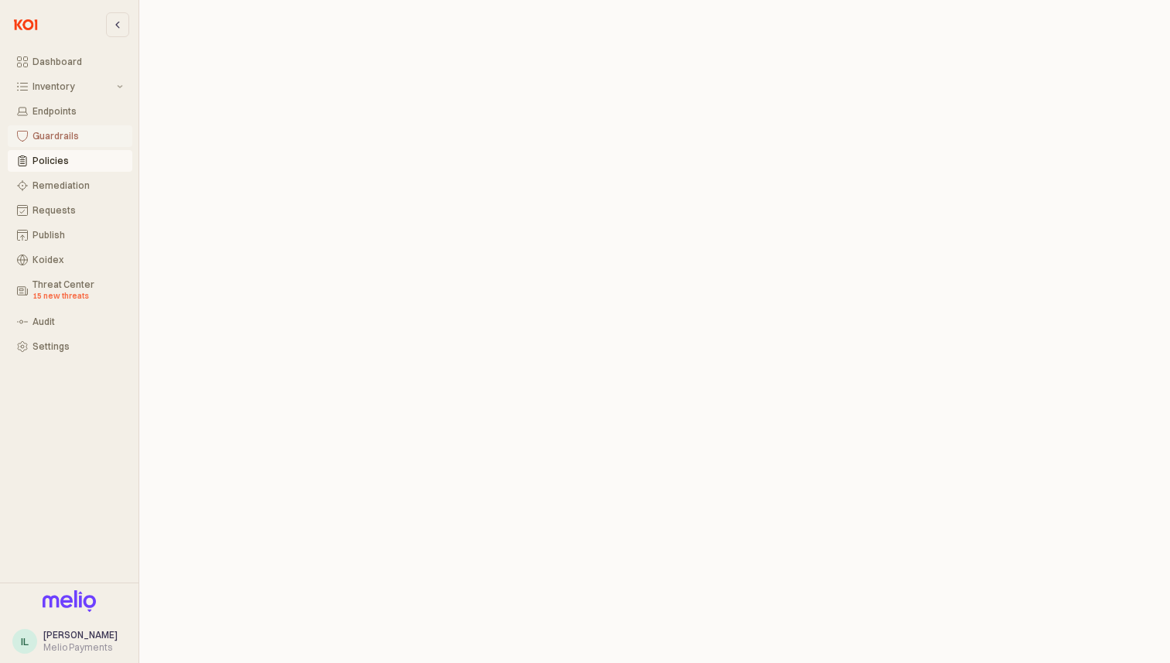
click at [65, 135] on div "Guardrails" at bounding box center [77, 136] width 91 height 11
click at [76, 87] on div "Inventory" at bounding box center [72, 86] width 81 height 11
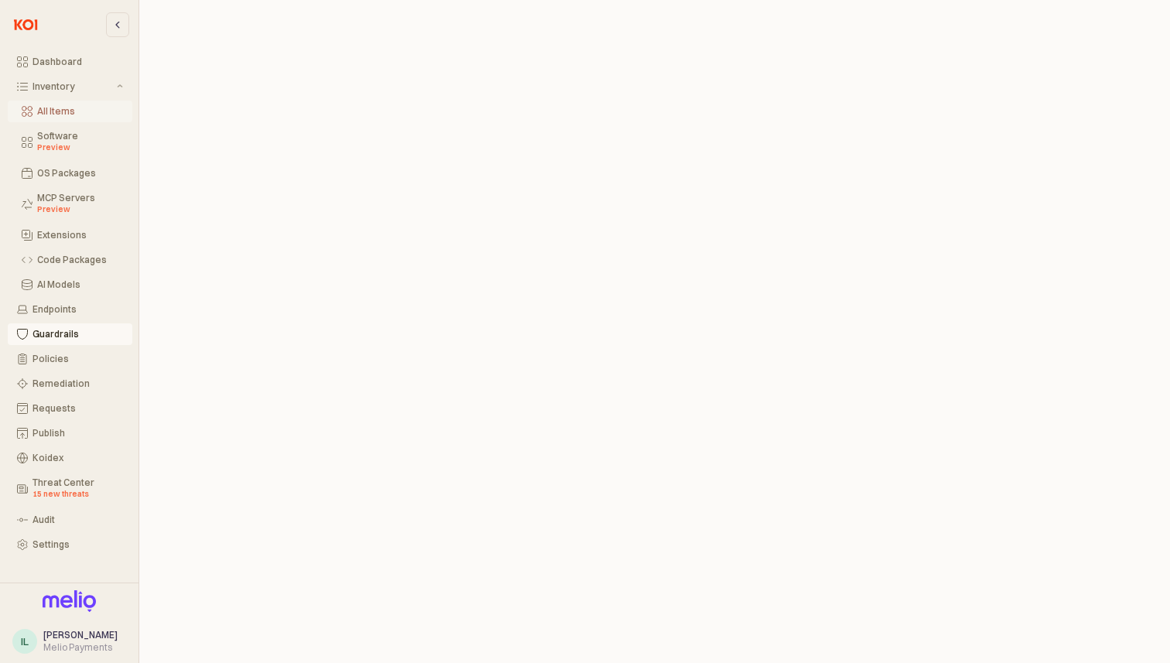
click at [70, 111] on div "All Items" at bounding box center [80, 111] width 86 height 11
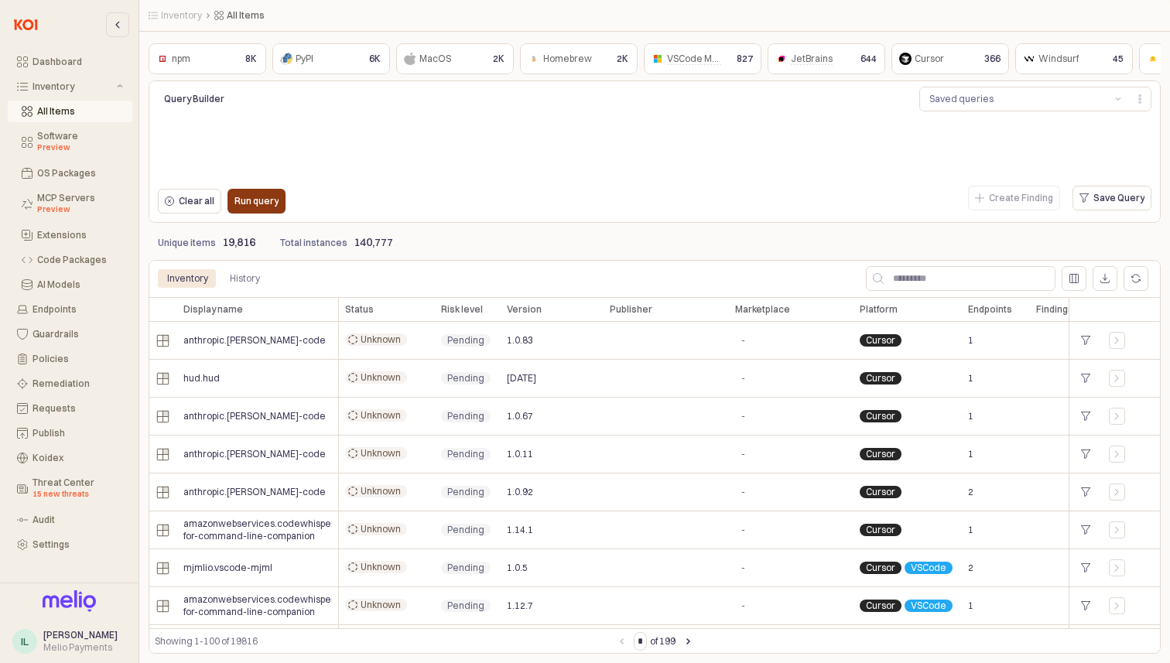
click at [253, 204] on p "Run query" at bounding box center [256, 201] width 44 height 12
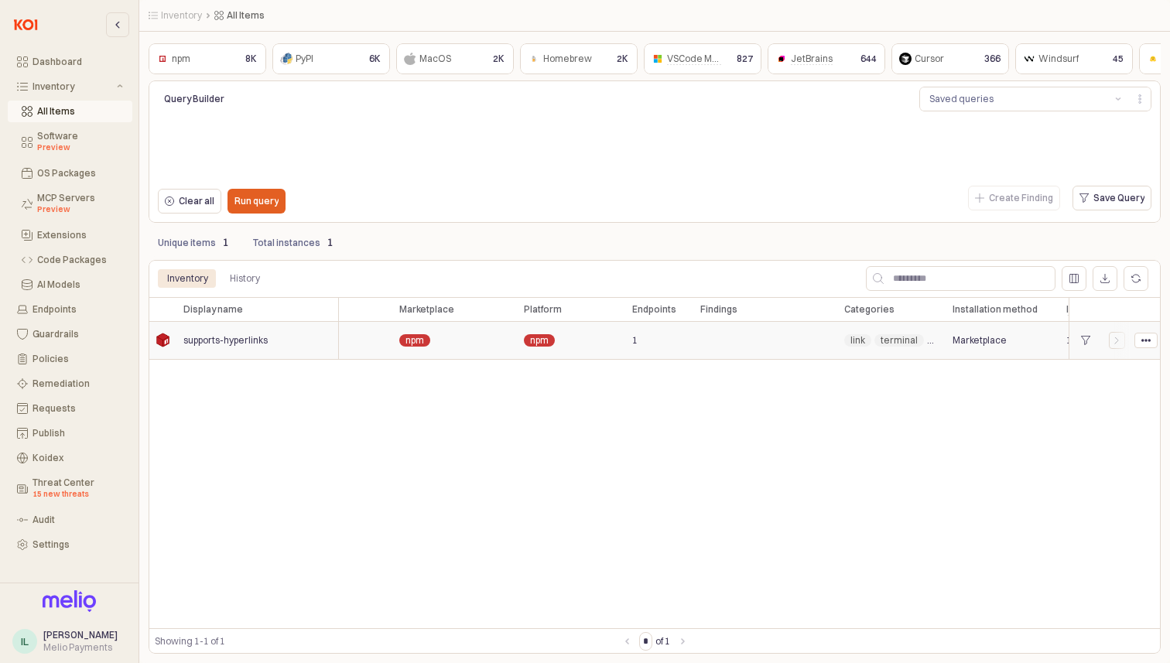
scroll to position [0, 338]
click at [631, 342] on span "1" at bounding box center [632, 340] width 5 height 12
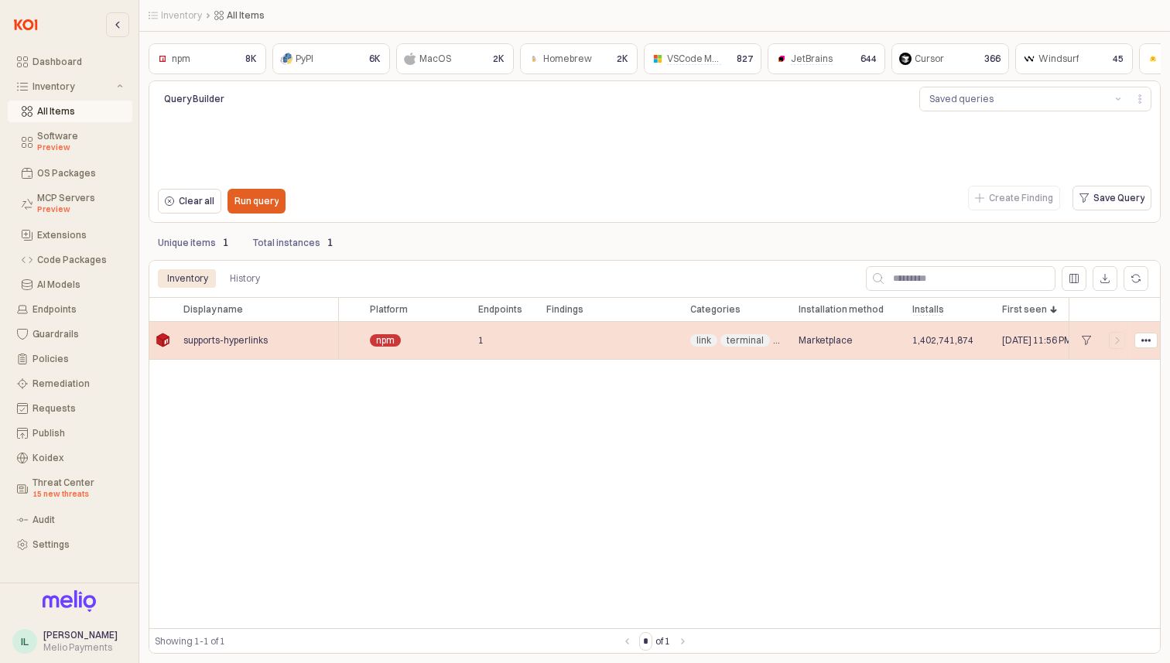
scroll to position [0, 547]
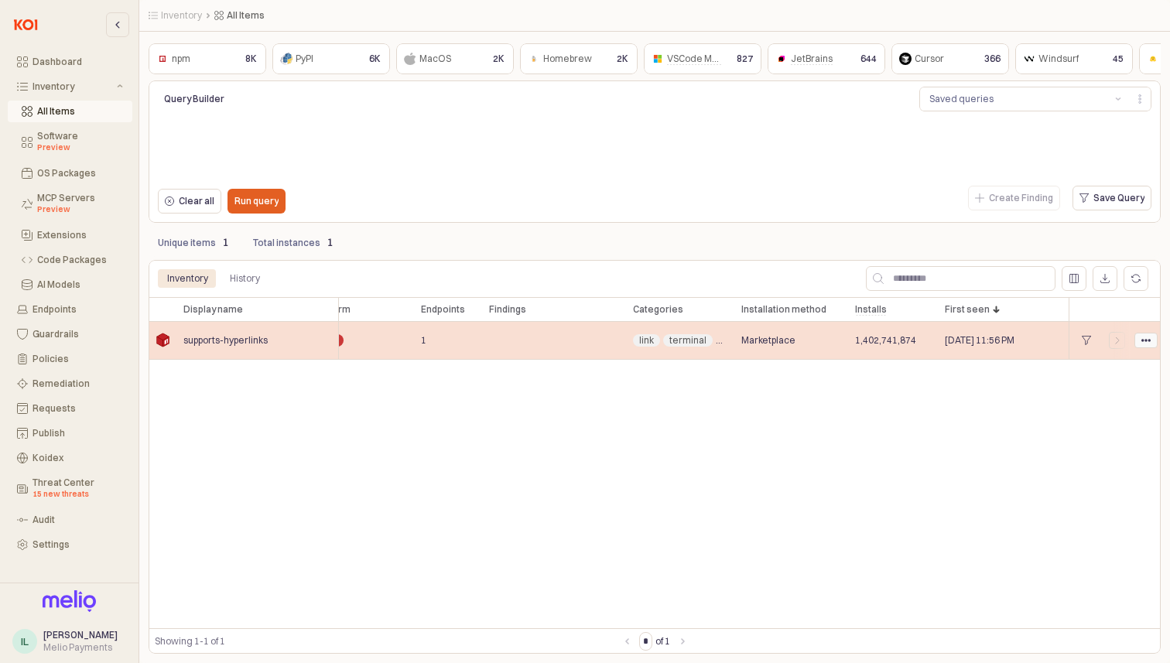
click at [1140, 340] on div "App Frame" at bounding box center [1146, 341] width 22 height 14
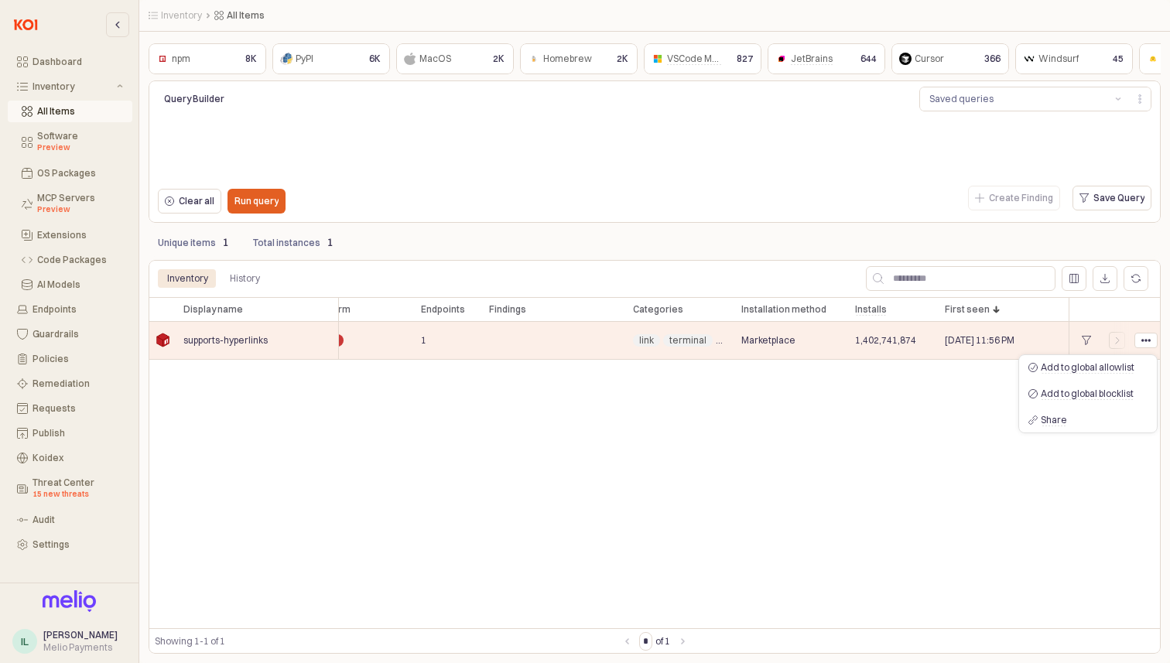
click at [912, 395] on div "Display name Display name Risk level Risk level Version Version Publisher Publi…" at bounding box center [655, 462] width 1012 height 331
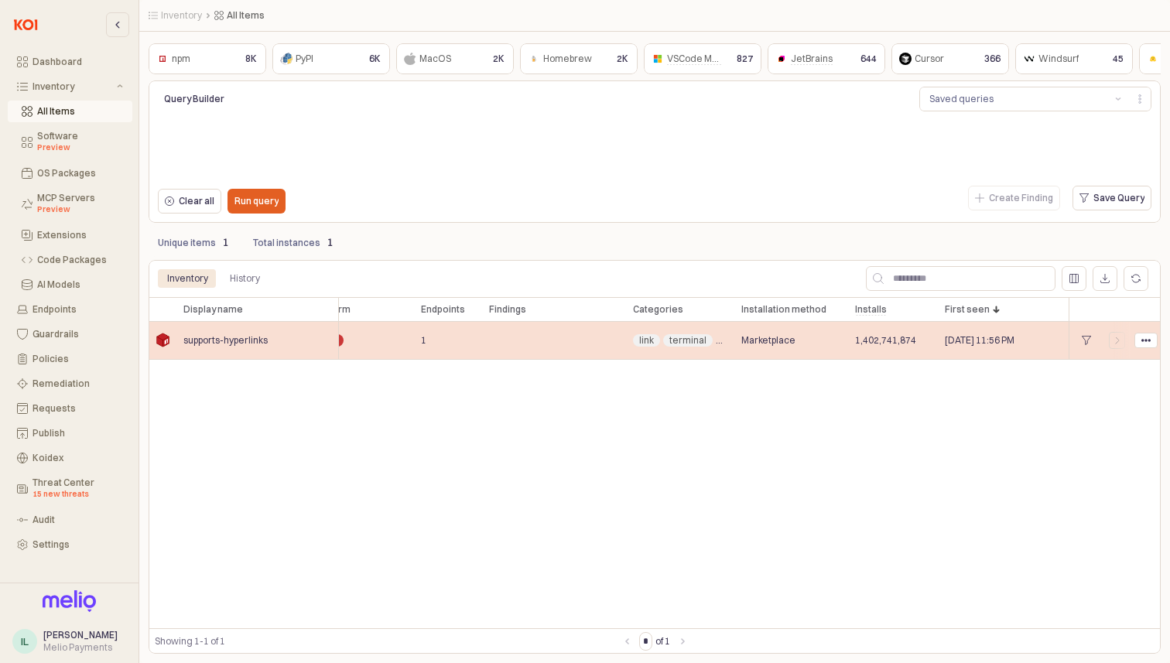
click at [851, 343] on div "1,402,741,874" at bounding box center [894, 341] width 90 height 38
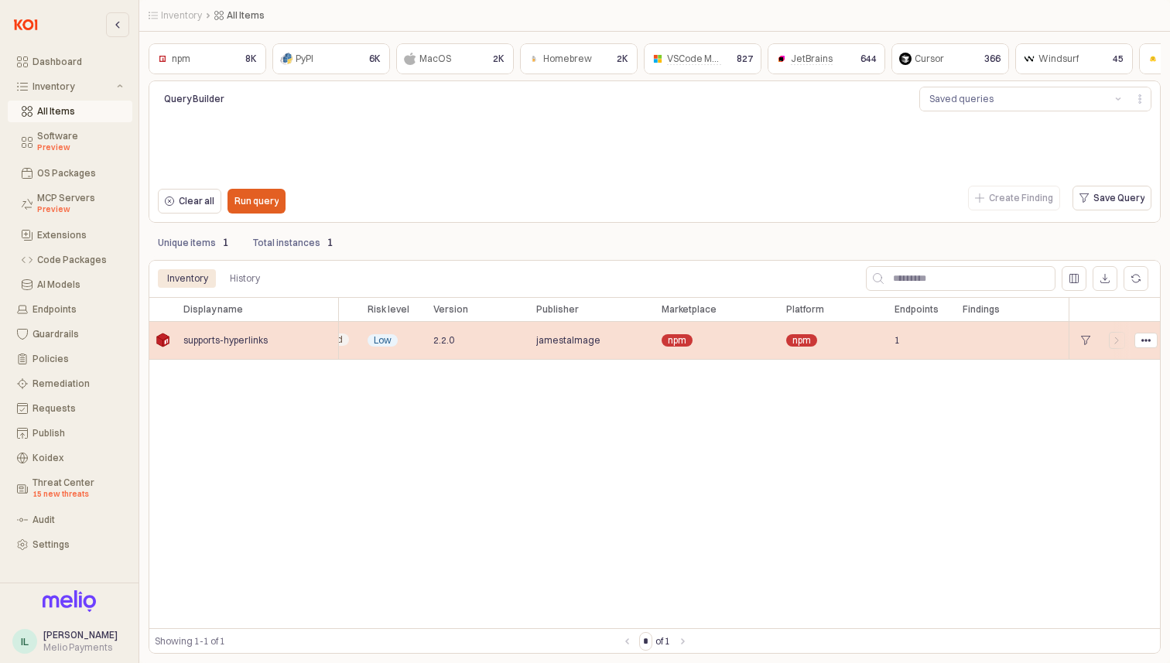
scroll to position [0, 0]
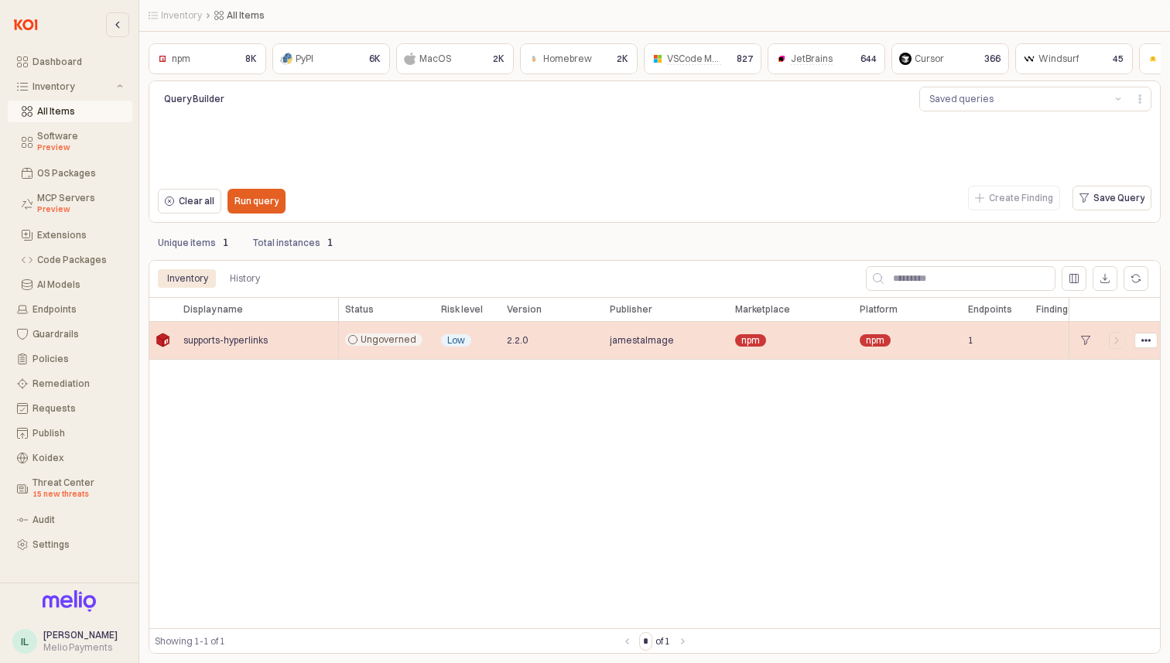
click at [217, 354] on div "supports-hyperlinks" at bounding box center [258, 341] width 162 height 38
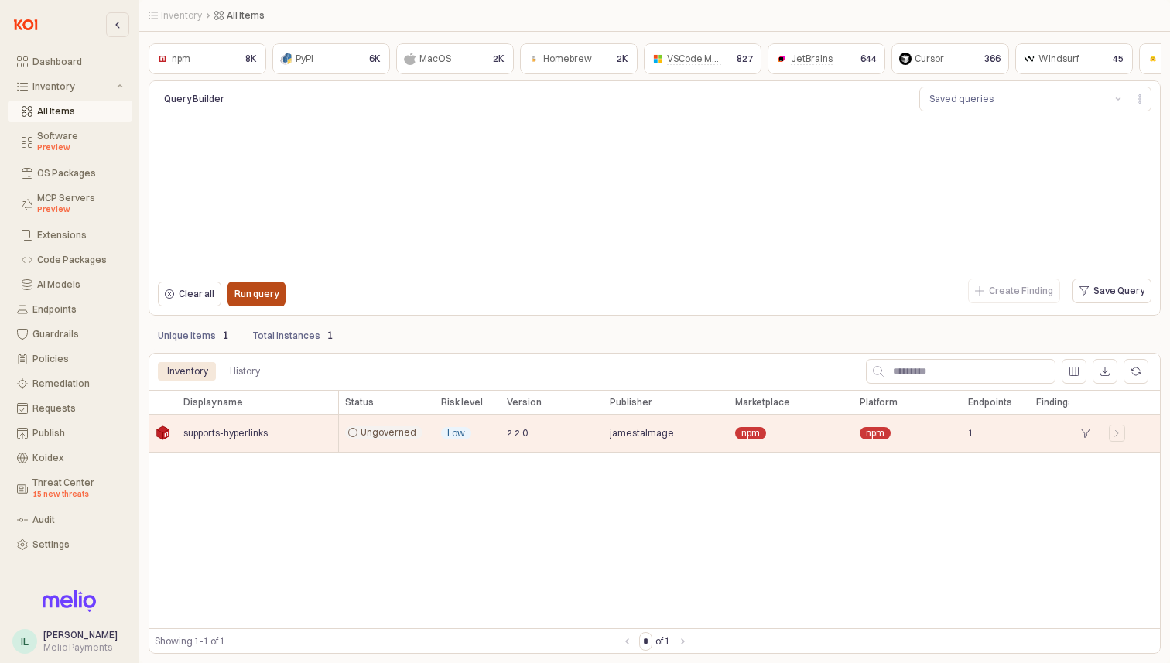
click at [231, 294] on button "Run query" at bounding box center [256, 294] width 58 height 25
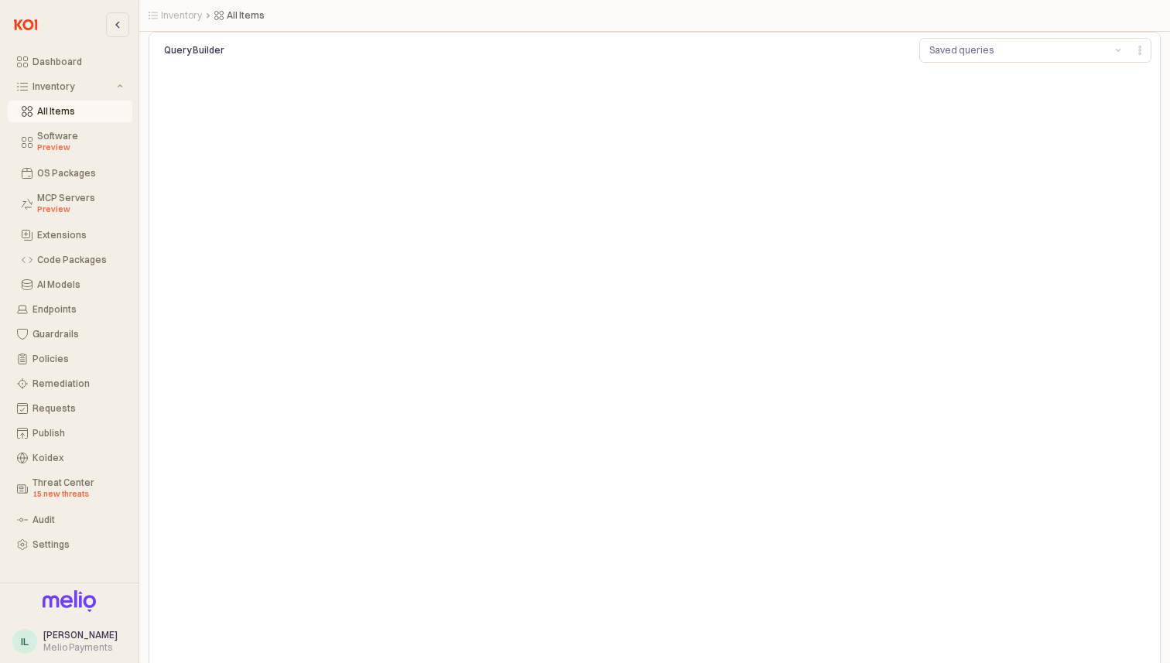
scroll to position [179, 0]
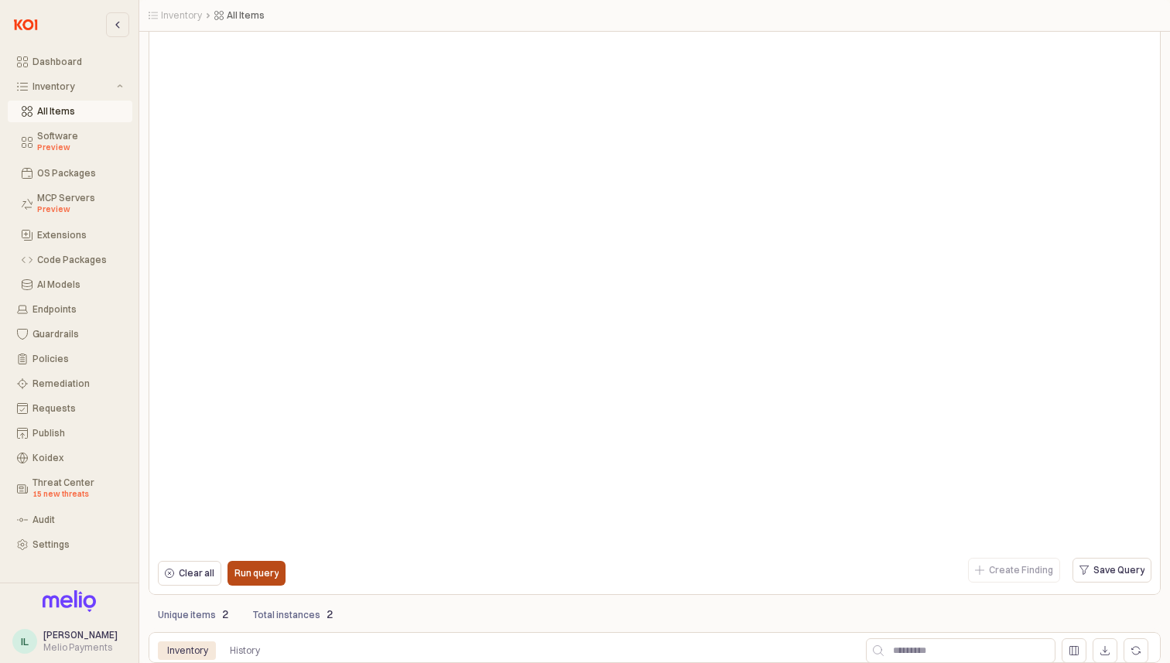
click at [248, 566] on div "Run query" at bounding box center [256, 573] width 44 height 23
click at [238, 648] on div "History" at bounding box center [245, 650] width 30 height 19
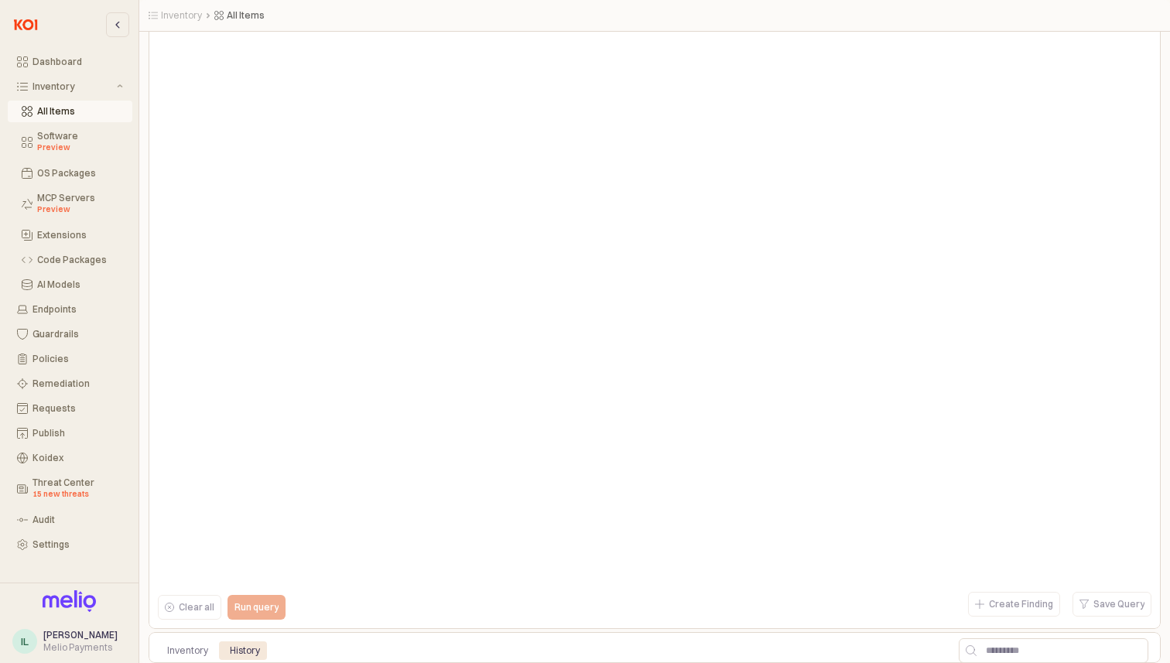
scroll to position [145, 0]
click at [183, 650] on div "Inventory" at bounding box center [187, 650] width 41 height 19
drag, startPoint x: 354, startPoint y: 626, endPoint x: 356, endPoint y: 587, distance: 39.5
click at [199, 606] on div "Query Builder Saved queries Clear all Run query Create Finding Save Query" at bounding box center [655, 282] width 1012 height 693
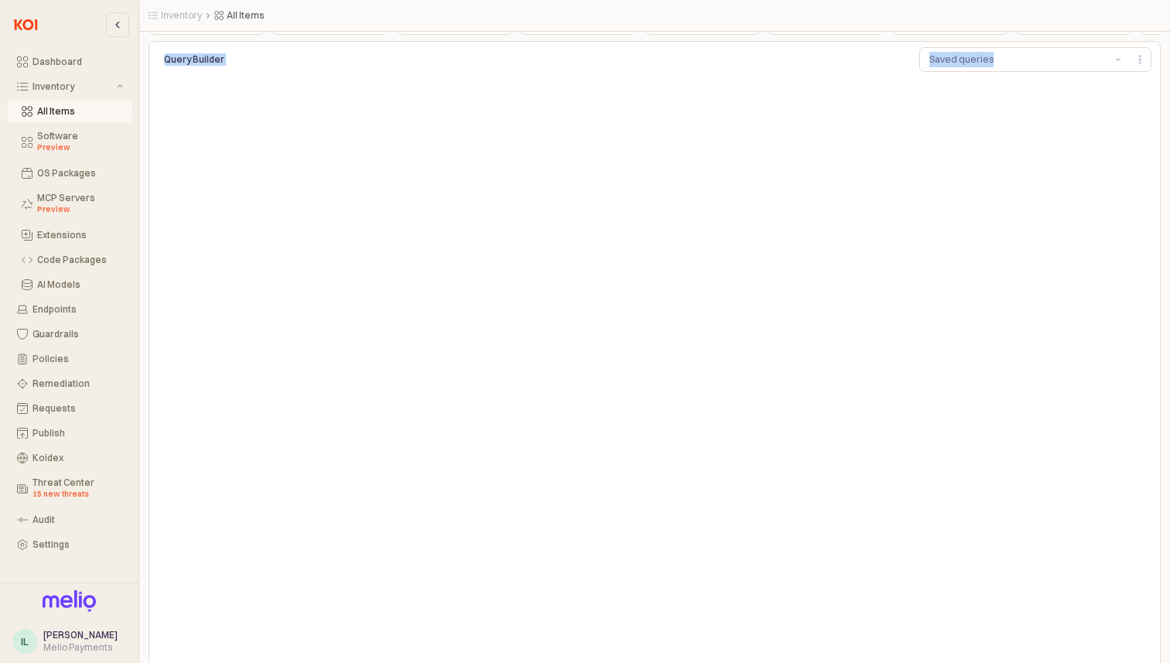
scroll to position [179, 0]
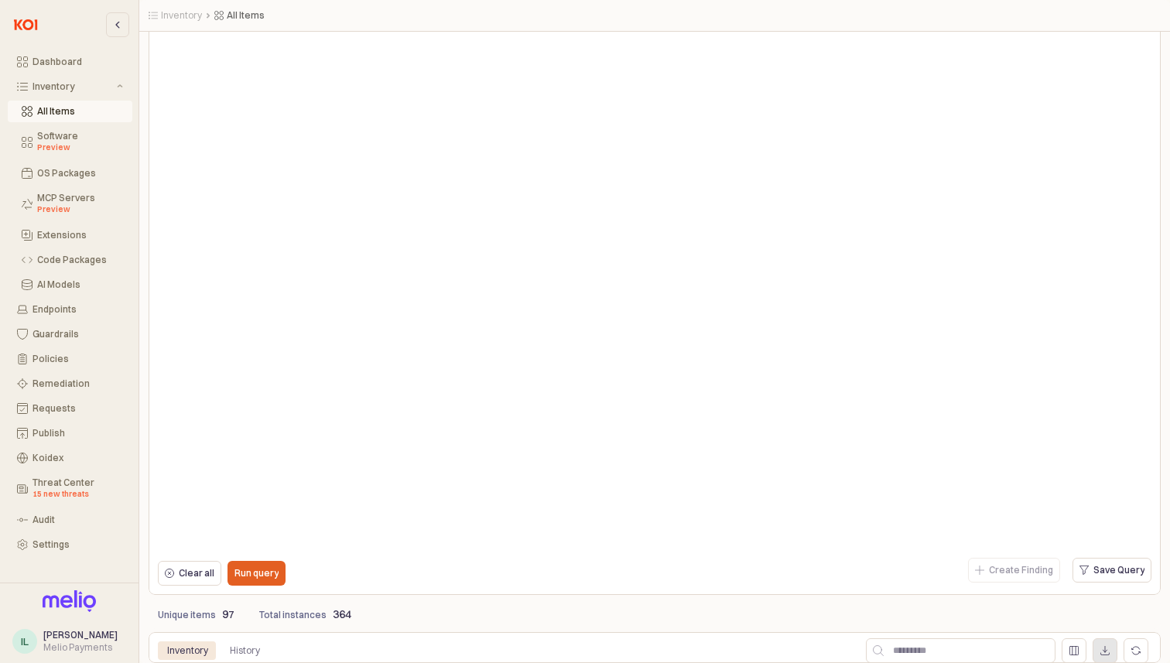
click at [1114, 645] on div "App Frame" at bounding box center [1104, 650] width 23 height 23
click at [259, 574] on p "Run query" at bounding box center [256, 573] width 44 height 12
click at [1076, 646] on line "App Frame" at bounding box center [1076, 650] width 0 height 9
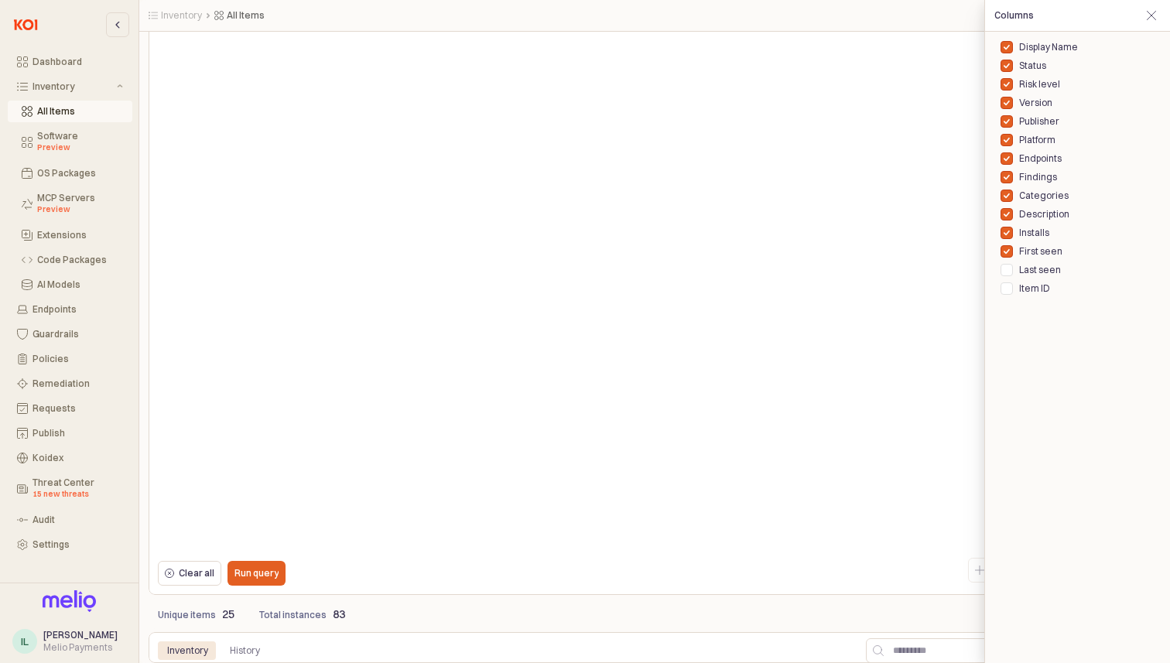
click at [919, 358] on div at bounding box center [585, 331] width 1170 height 663
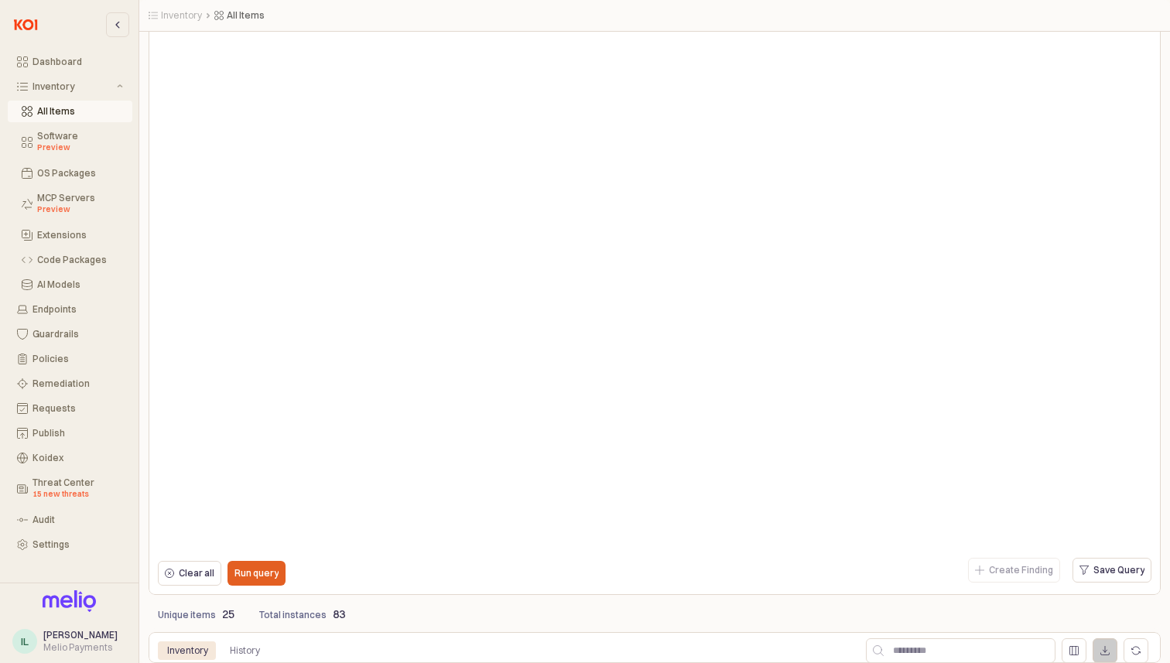
click at [1102, 654] on icon "App Frame" at bounding box center [1104, 650] width 9 height 9
